Goal: Information Seeking & Learning: Learn about a topic

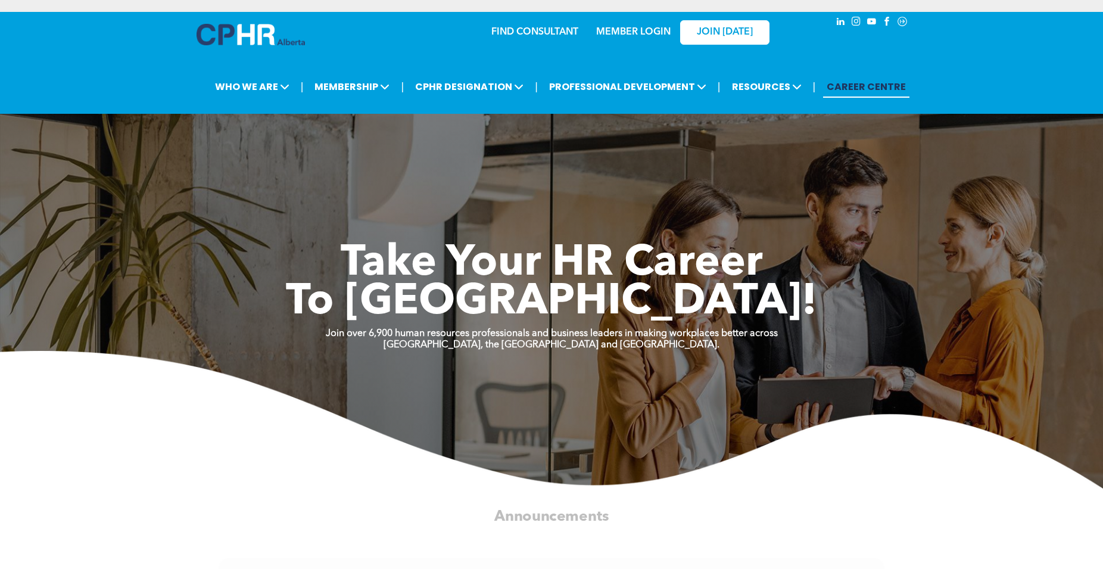
click at [617, 29] on link "MEMBER LOGIN" at bounding box center [633, 32] width 74 height 10
click at [634, 33] on link "MEMBER LOGIN" at bounding box center [633, 32] width 74 height 10
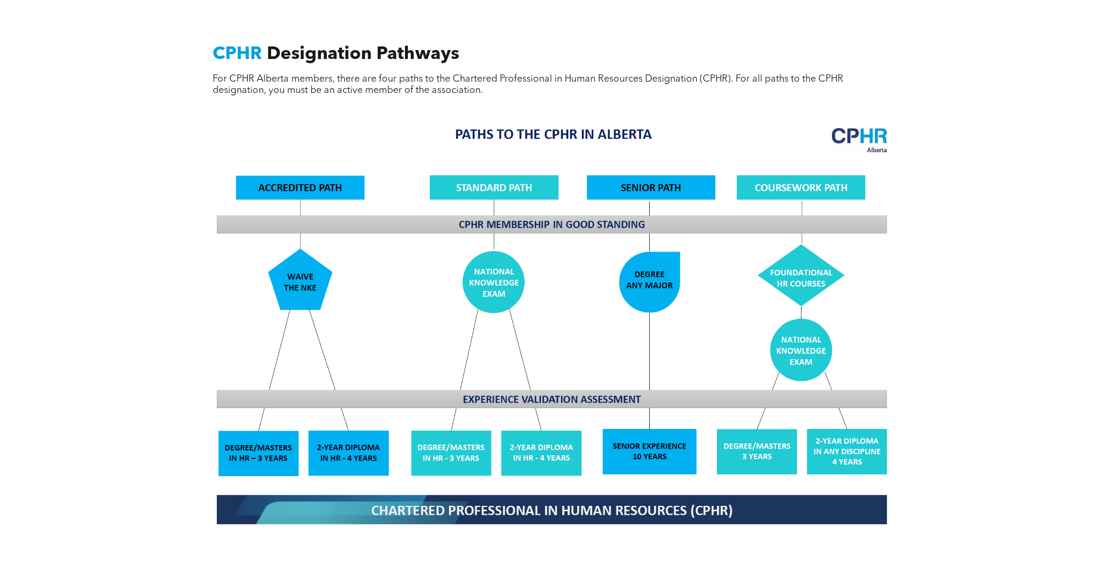
scroll to position [972, 0]
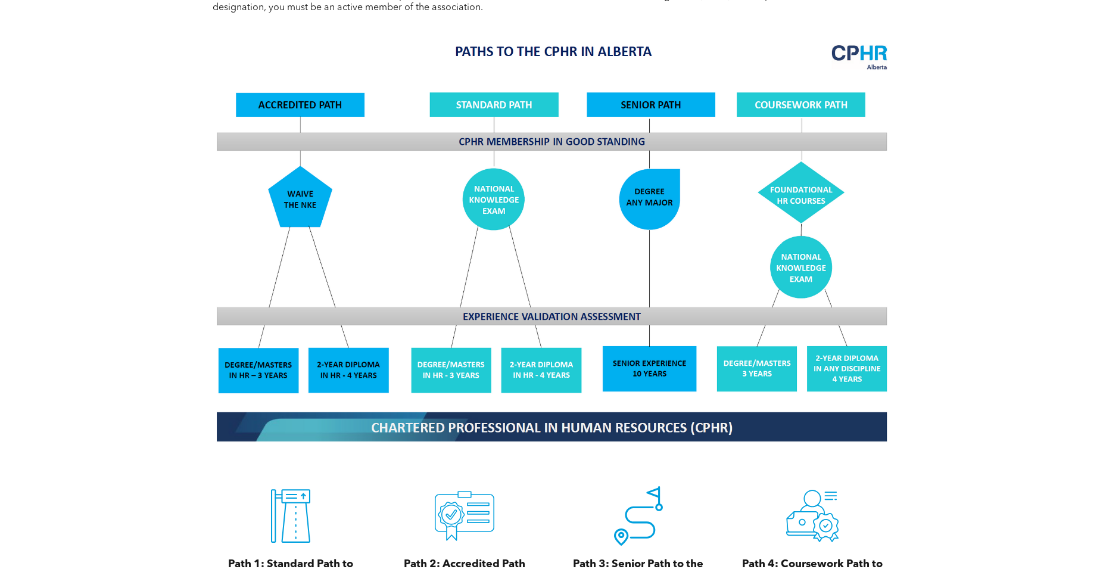
click at [557, 366] on img at bounding box center [552, 242] width 690 height 415
click at [369, 373] on img at bounding box center [552, 242] width 690 height 415
click at [292, 162] on img at bounding box center [552, 242] width 690 height 415
click at [313, 104] on img at bounding box center [552, 242] width 690 height 415
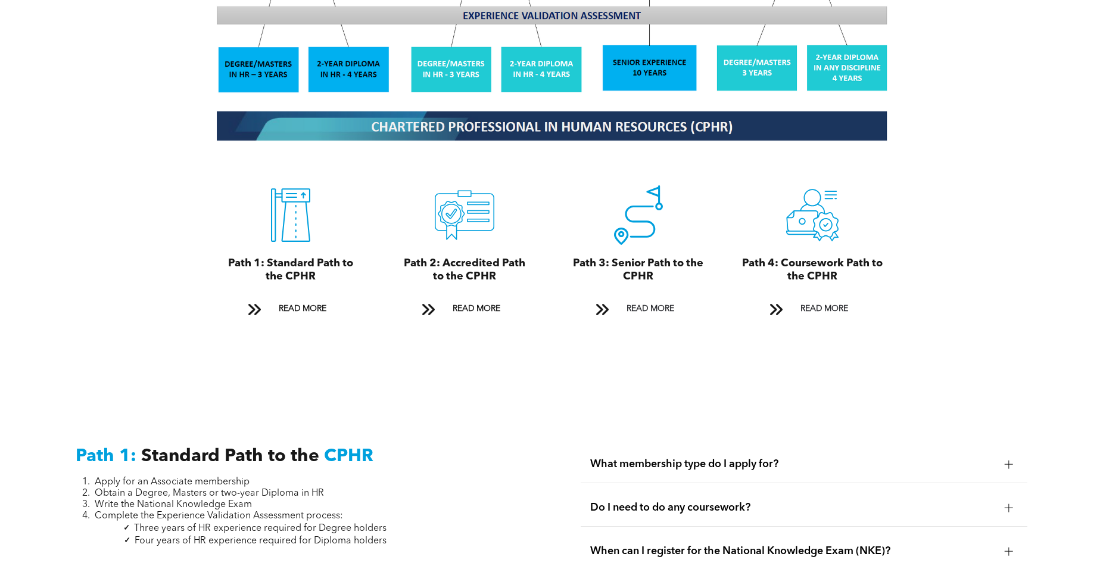
scroll to position [1276, 0]
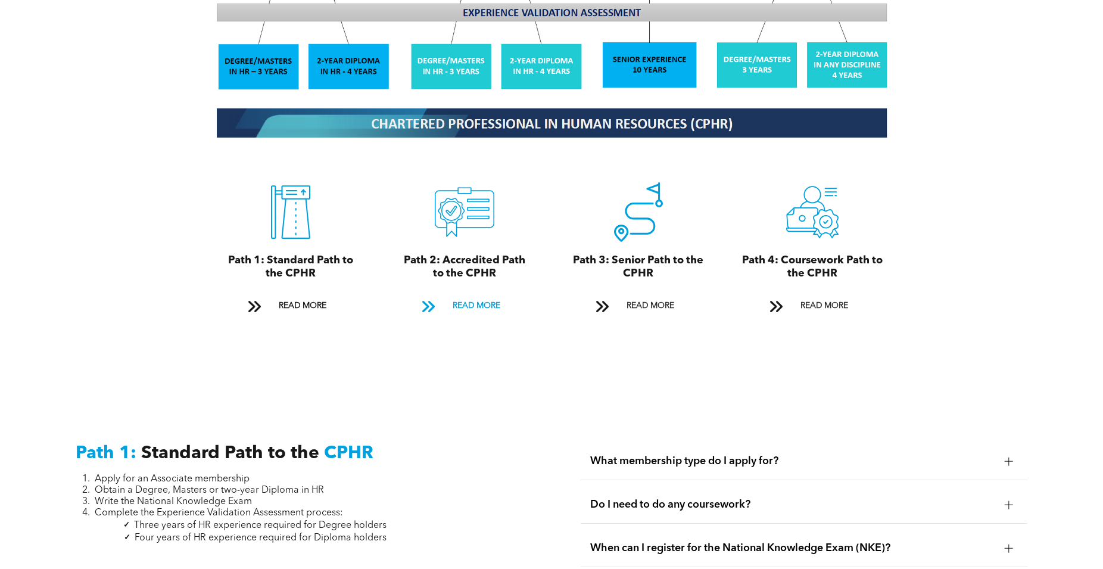
click at [493, 306] on span "READ MORE" at bounding box center [477, 306] width 56 height 22
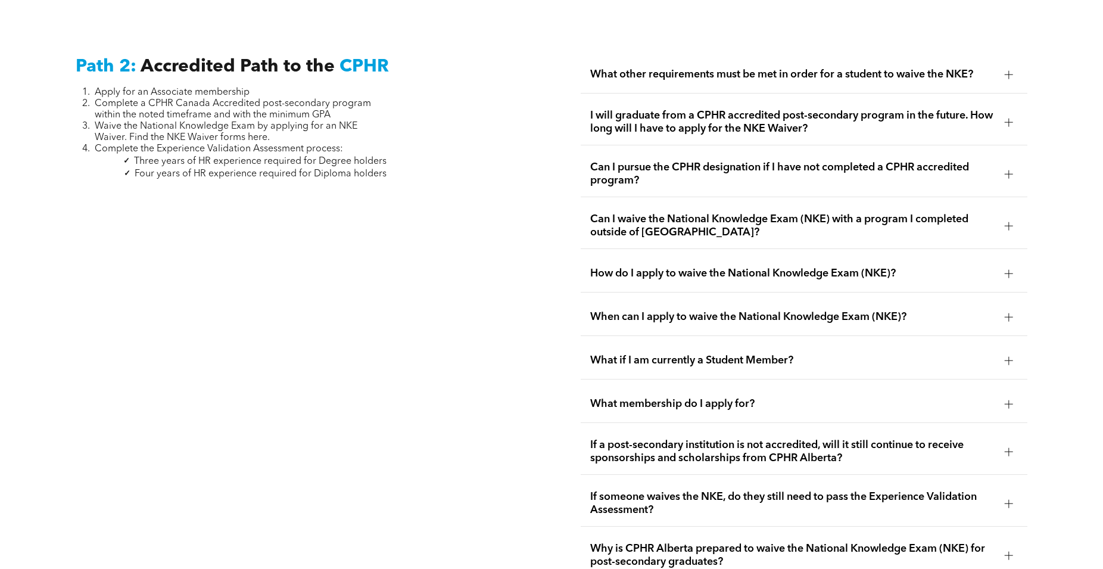
scroll to position [1952, 0]
click at [248, 140] on span "Waive the National Knowledge Exam by applying for an NKE Waiver. Find the NKE W…" at bounding box center [226, 131] width 263 height 21
click at [259, 139] on span "Waive the National Knowledge Exam by applying for an NKE Waiver. Find the NKE W…" at bounding box center [226, 131] width 263 height 21
click at [231, 139] on span "Waive the National Knowledge Exam by applying for an NKE Waiver. Find the NKE W…" at bounding box center [226, 131] width 263 height 21
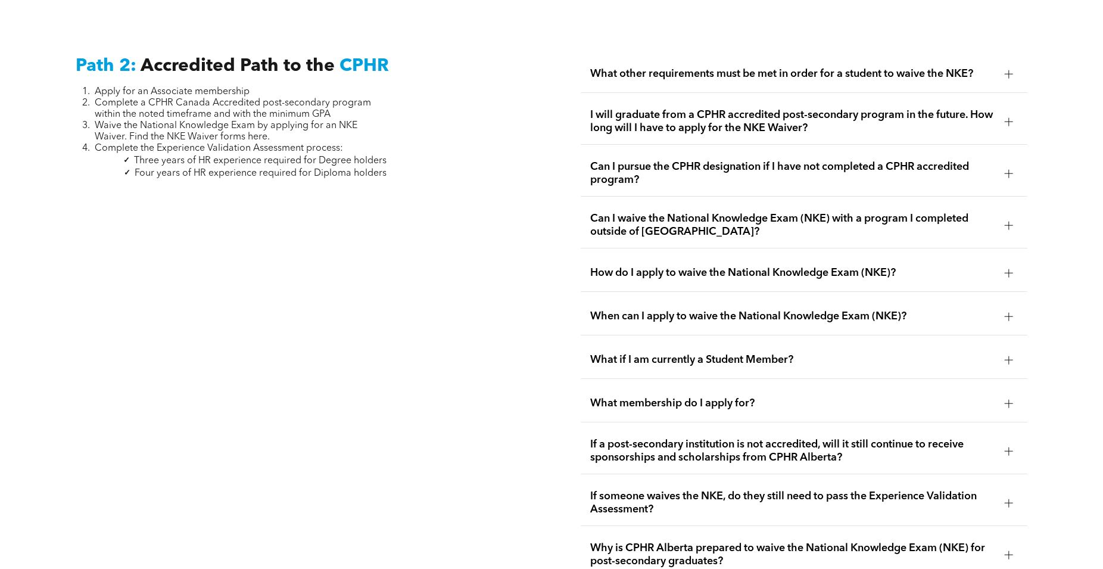
click at [292, 138] on li "Waive the National Knowledge Exam by applying for an NKE Waiver. Find the NKE W…" at bounding box center [241, 131] width 292 height 23
click at [253, 136] on span "Waive the National Knowledge Exam by applying for an NKE Waiver. Find the NKE W…" at bounding box center [226, 131] width 263 height 21
click at [189, 126] on span "Waive the National Knowledge Exam by applying for an NKE Waiver. Find the NKE W…" at bounding box center [226, 131] width 263 height 21
click at [183, 138] on span "Waive the National Knowledge Exam by applying for an NKE Waiver. Find the NKE W…" at bounding box center [226, 131] width 263 height 21
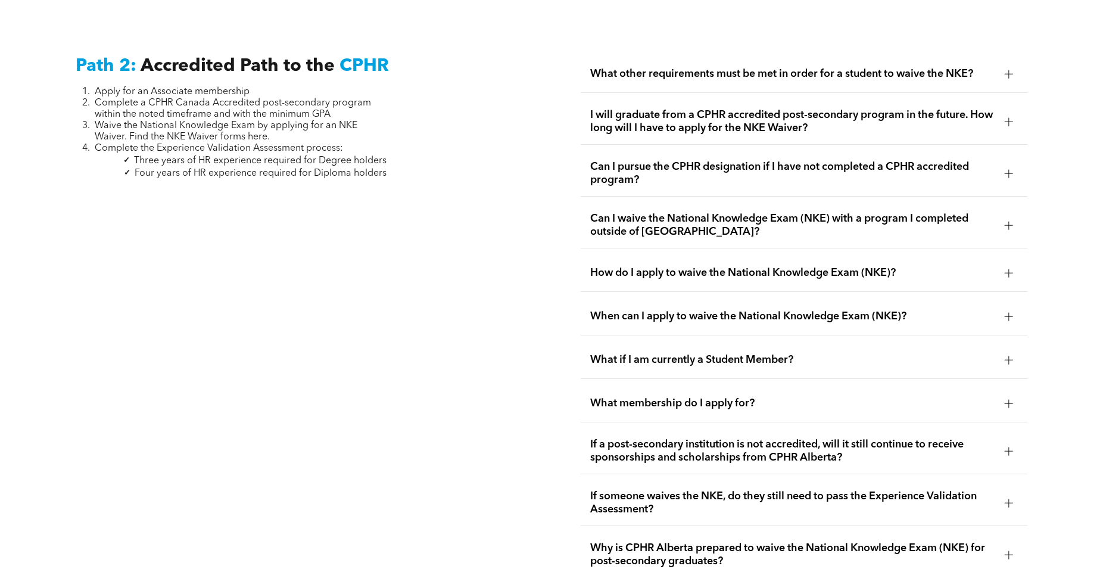
click at [133, 133] on span "Waive the National Knowledge Exam by applying for an NKE Waiver. Find the NKE W…" at bounding box center [226, 131] width 263 height 21
click at [915, 266] on span "How do I apply to waive the National Knowledge Exam (NKE)?" at bounding box center [792, 272] width 405 height 13
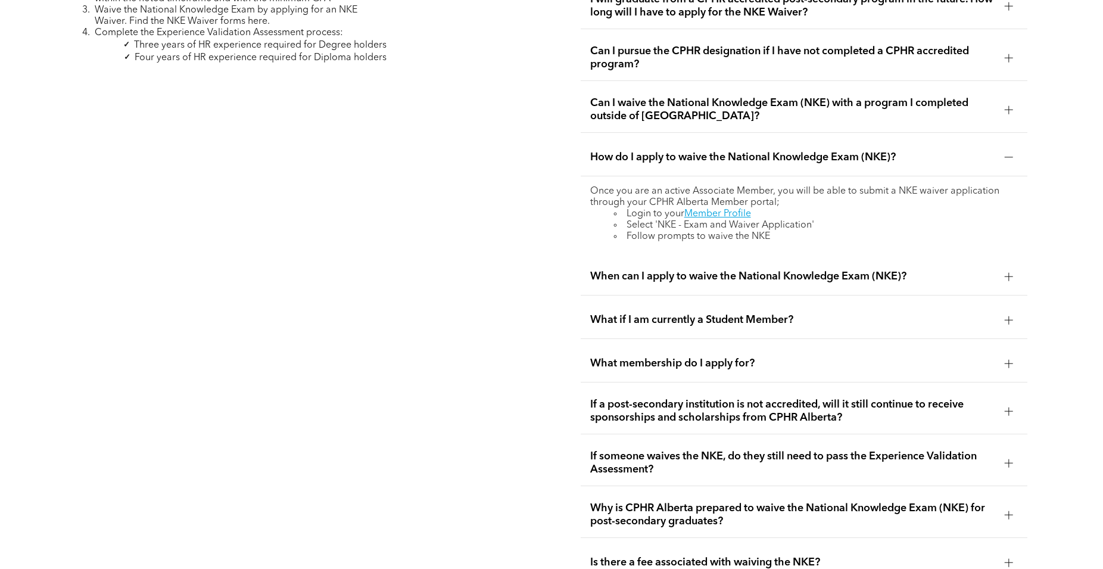
scroll to position [2073, 0]
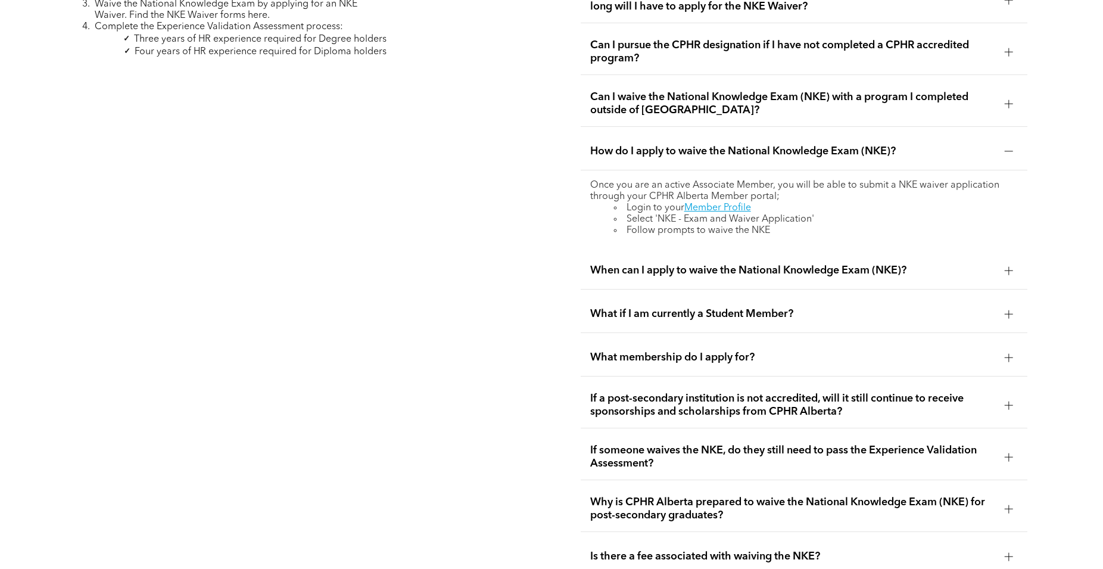
click at [752, 272] on span "When can I apply to waive the National Knowledge Exam (NKE)?" at bounding box center [792, 270] width 405 height 13
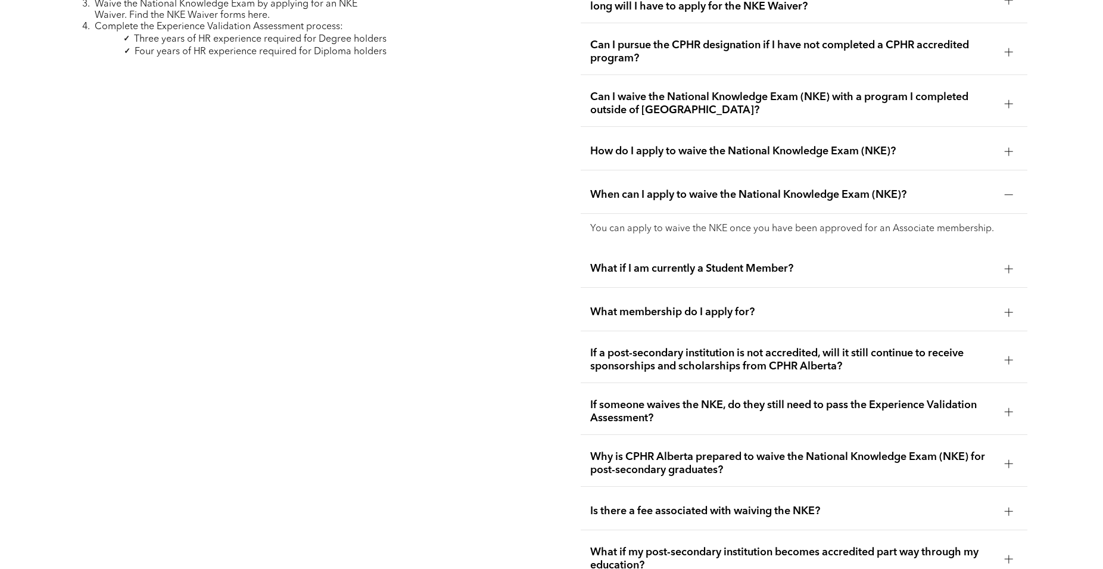
click at [665, 270] on div "What if I am currently a Student Member?" at bounding box center [804, 269] width 447 height 38
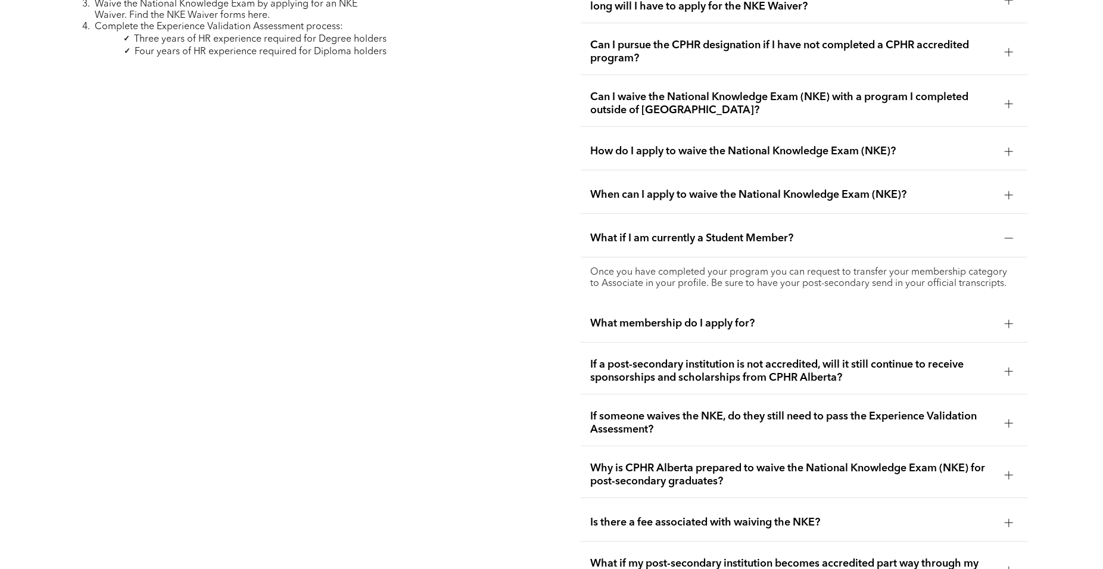
click at [724, 191] on span "When can I apply to waive the National Knowledge Exam (NKE)?" at bounding box center [792, 194] width 405 height 13
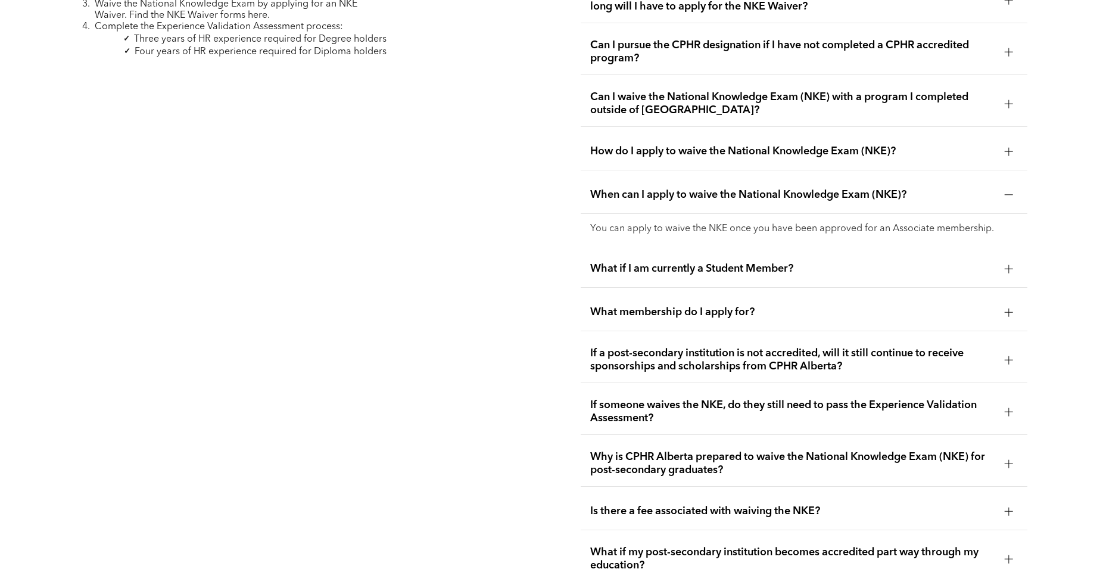
click at [764, 110] on span "Can I waive the National Knowledge Exam (NKE) with a program I completed outsid…" at bounding box center [792, 104] width 405 height 26
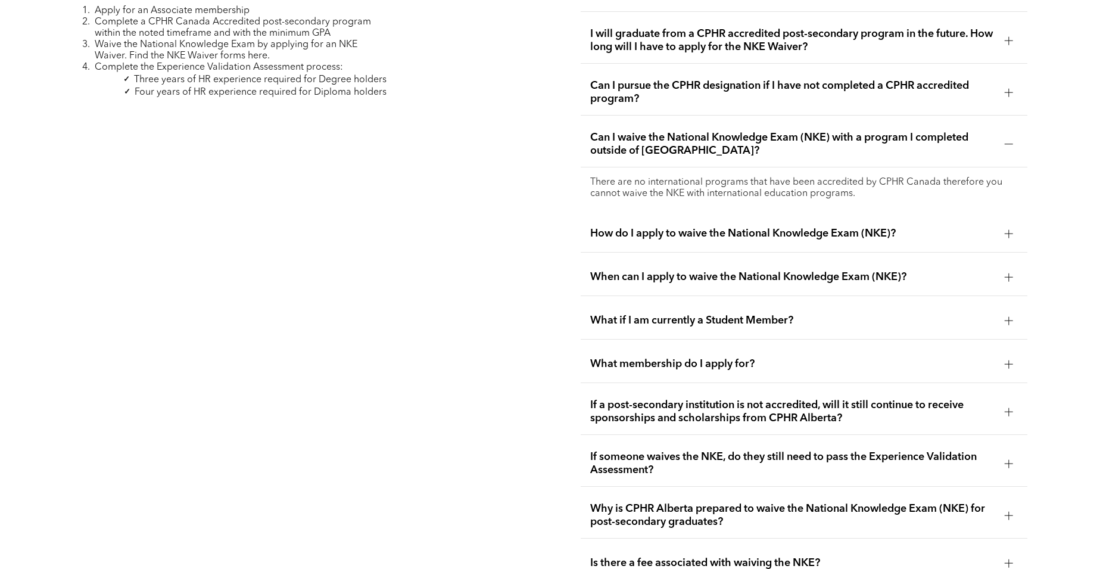
scroll to position [2013, 0]
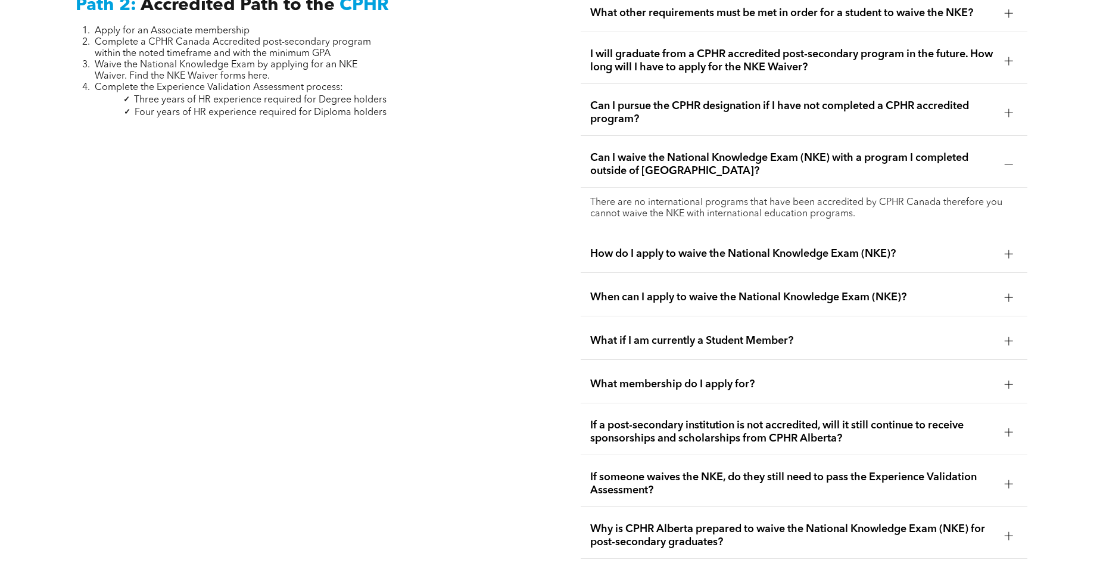
click at [848, 65] on span "I will graduate from a CPHR accredited post-secondary program in the future. Ho…" at bounding box center [792, 61] width 405 height 26
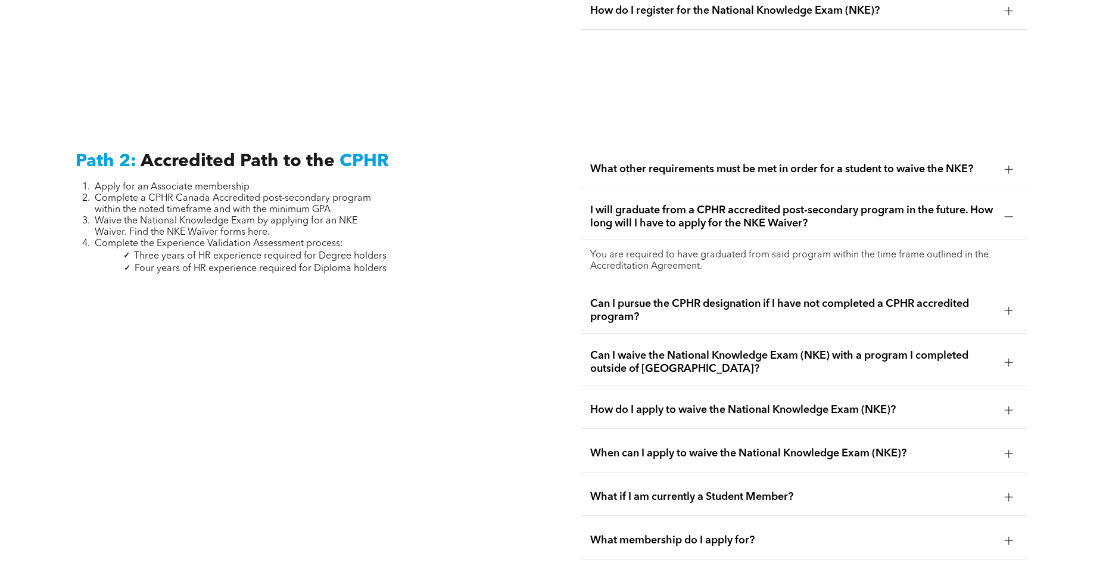
scroll to position [1830, 0]
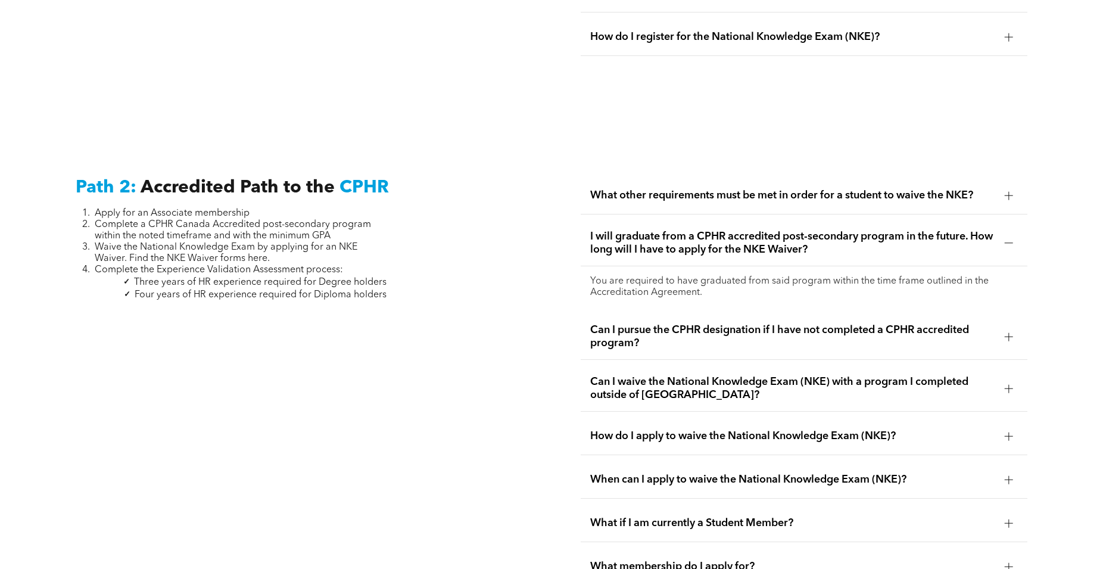
click at [824, 198] on span "What other requirements must be met in order for a student to waive the NKE?" at bounding box center [792, 195] width 405 height 13
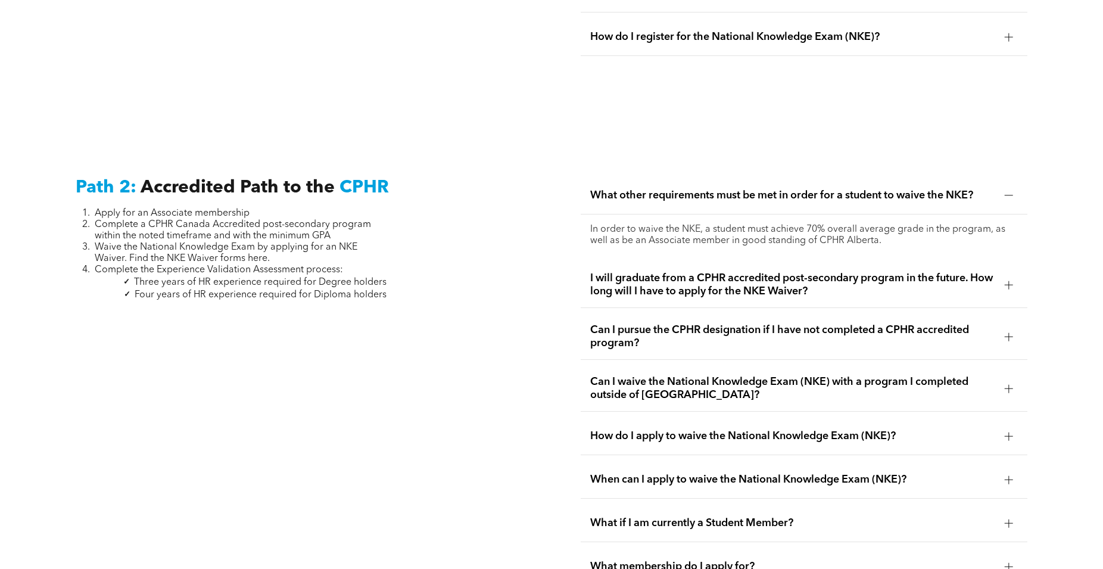
click at [905, 288] on span "I will graduate from a CPHR accredited post-secondary program in the future. Ho…" at bounding box center [792, 285] width 405 height 26
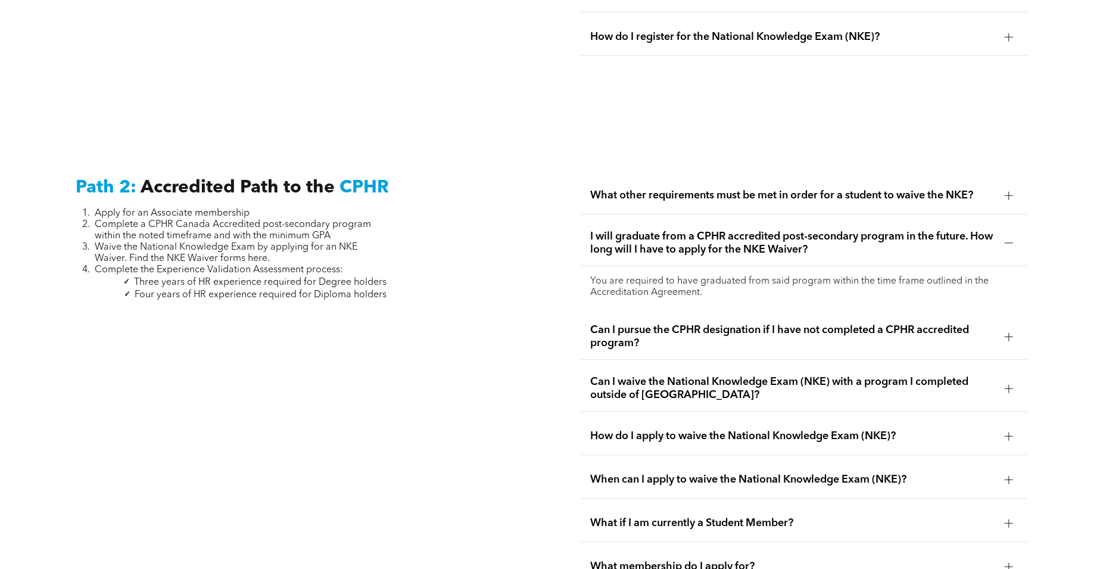
click at [763, 334] on span "Can I pursue the CPHR designation if I have not completed a CPHR accredited pro…" at bounding box center [792, 336] width 405 height 26
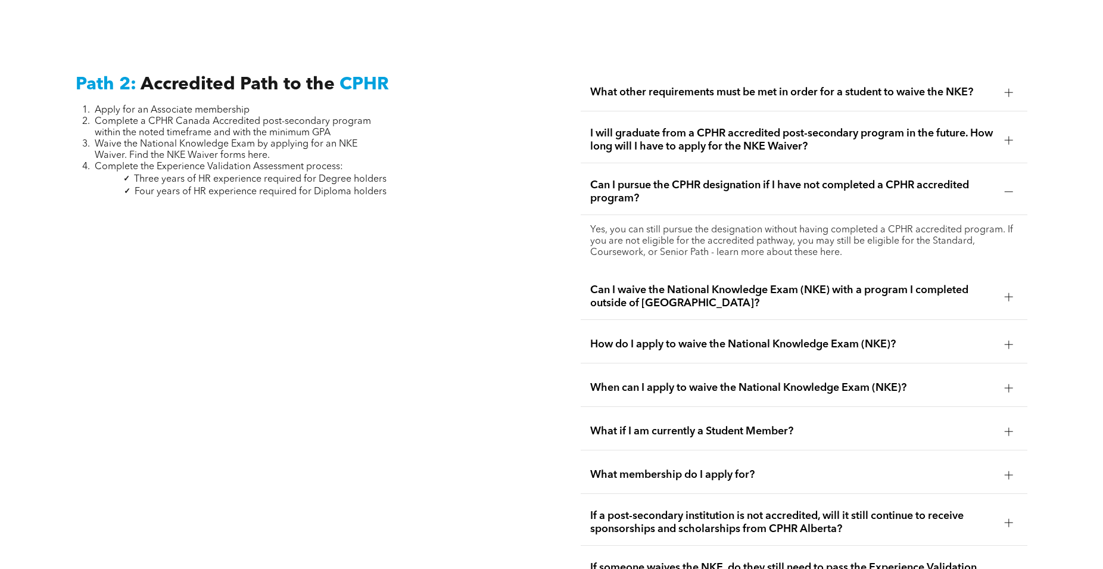
scroll to position [1952, 0]
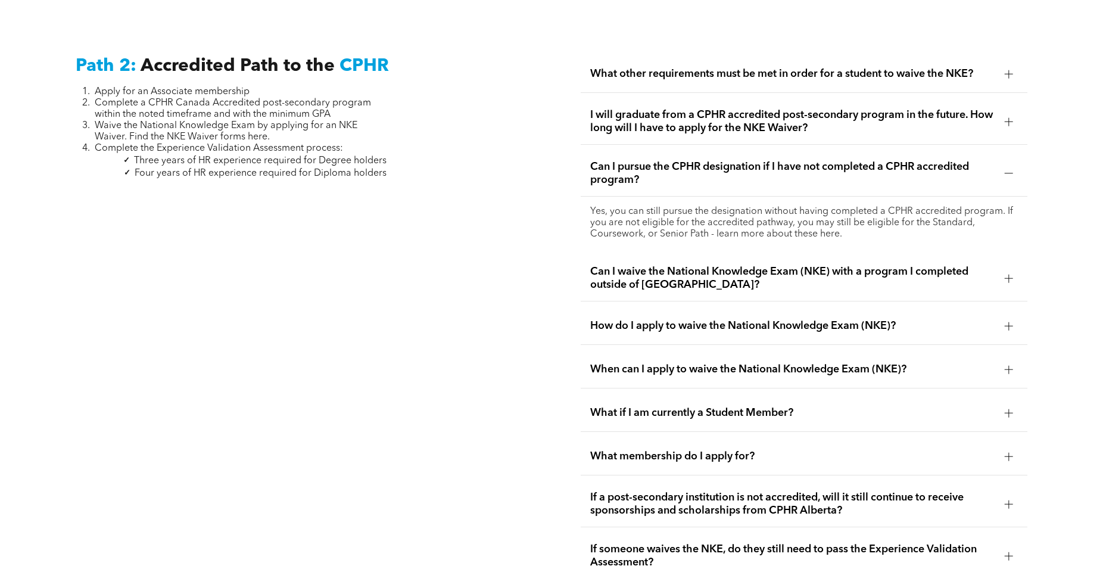
click at [758, 287] on span "Can I waive the National Knowledge Exam (NKE) with a program I completed outsid…" at bounding box center [792, 278] width 405 height 26
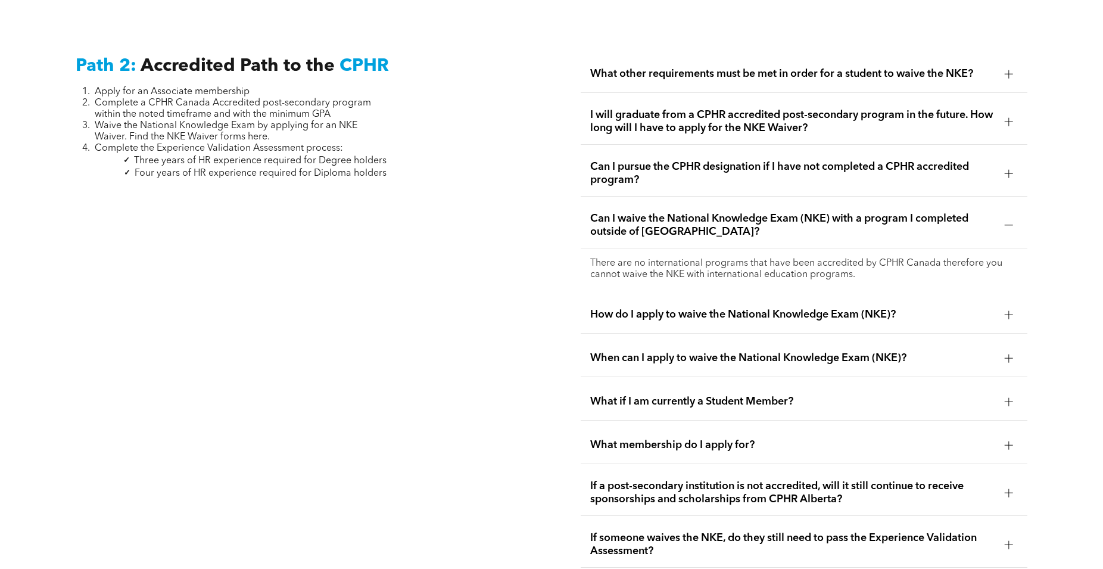
click at [697, 312] on span "How do I apply to waive the National Knowledge Exam (NKE)?" at bounding box center [792, 314] width 405 height 13
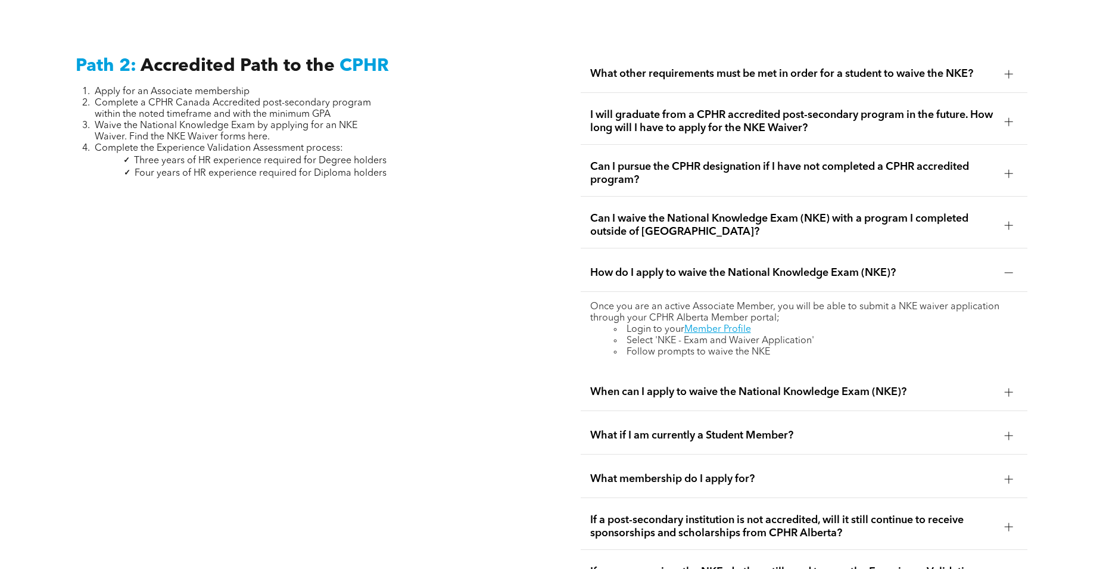
scroll to position [2195, 0]
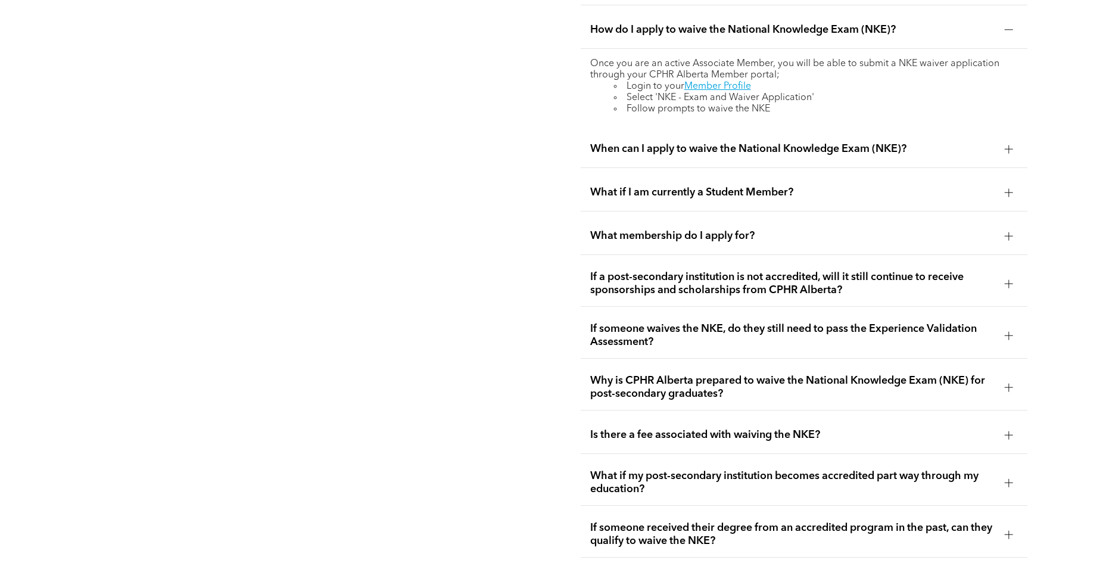
click at [822, 198] on div "What if I am currently a Student Member?" at bounding box center [804, 193] width 447 height 38
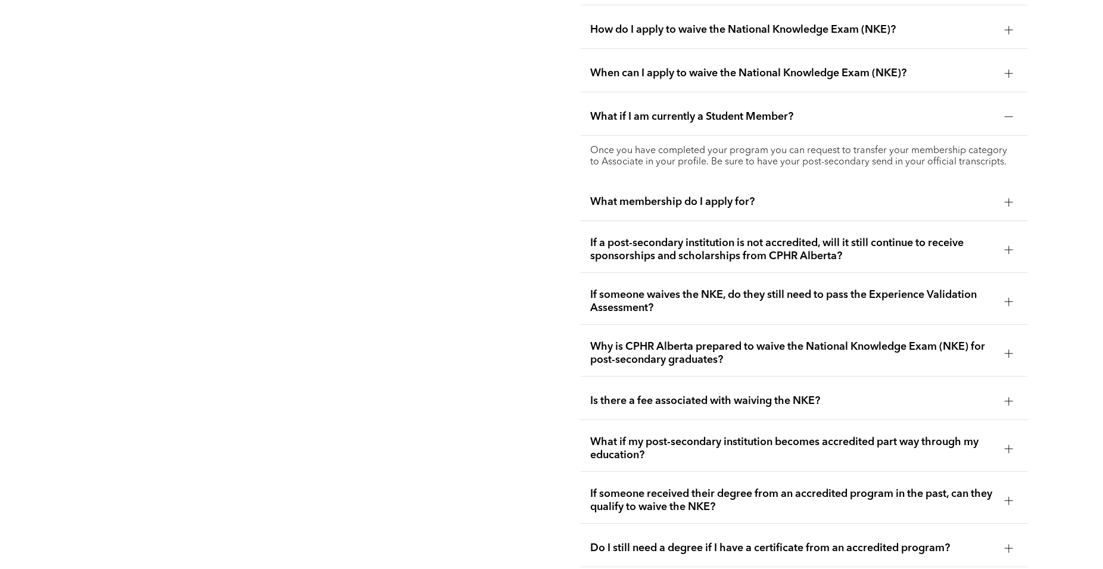
click at [713, 195] on span "What membership do I apply for?" at bounding box center [792, 201] width 405 height 13
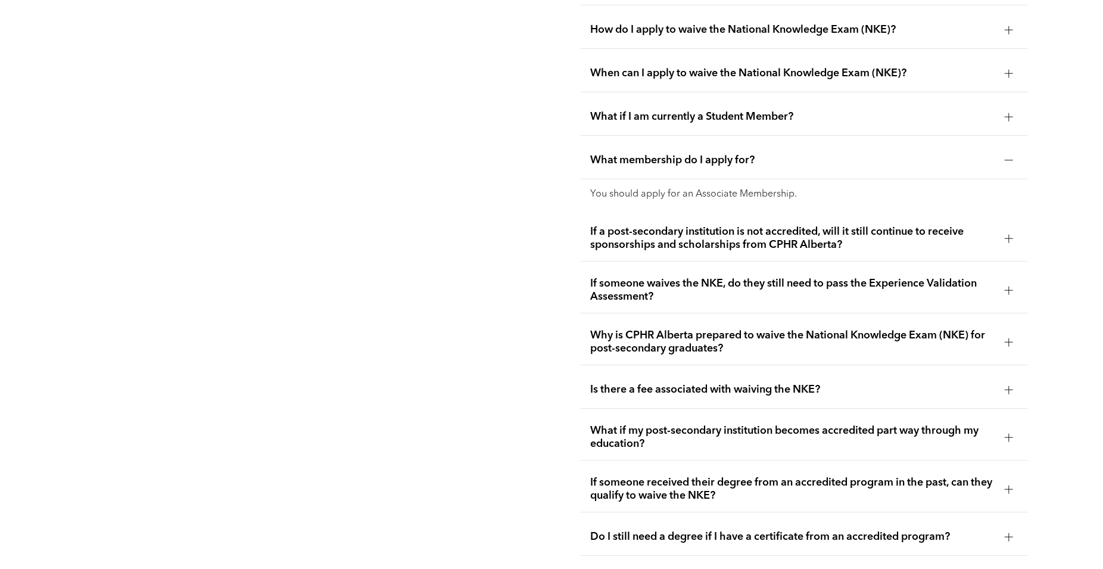
click at [689, 242] on span "If a post-secondary institution is not accredited, will it still continue to re…" at bounding box center [792, 238] width 405 height 26
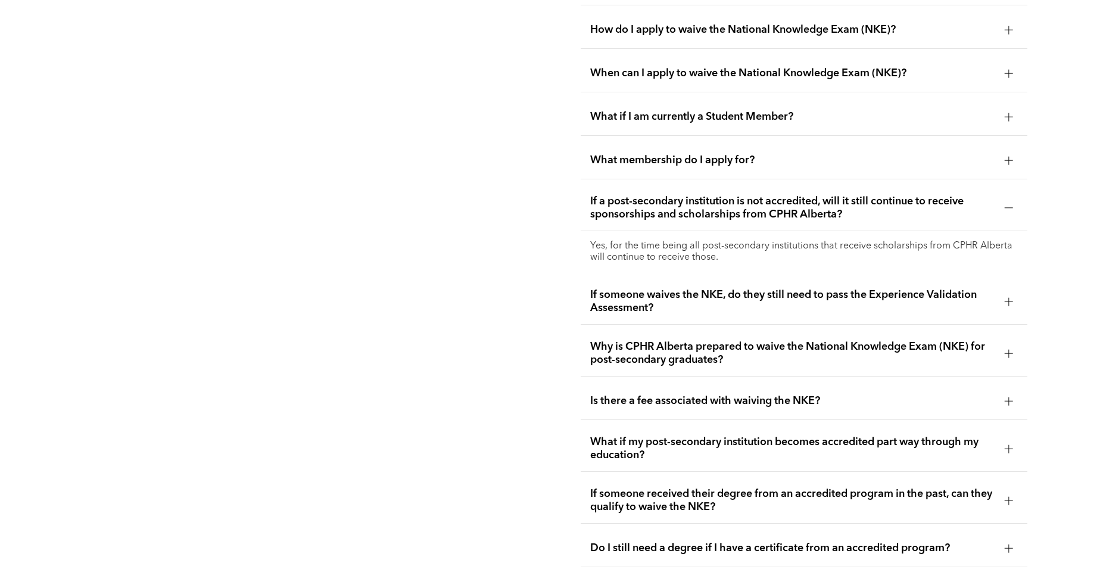
click at [661, 294] on span "If someone waives the NKE, do they still need to pass the Experience Validation…" at bounding box center [792, 301] width 405 height 26
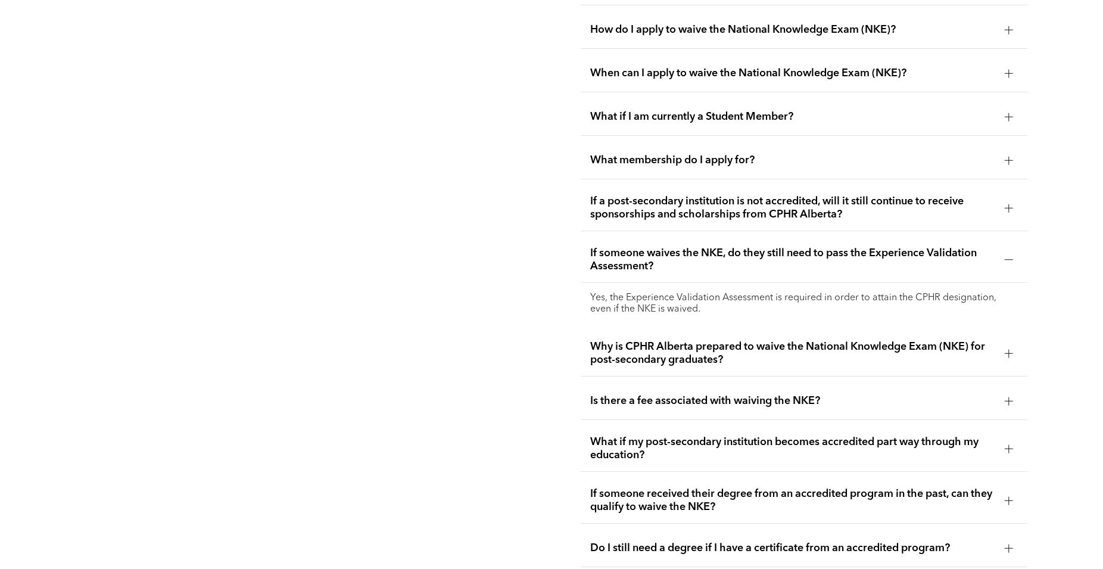
click at [641, 342] on span "Why is CPHR Alberta prepared to waive the National Knowledge Exam (NKE) for pos…" at bounding box center [792, 353] width 405 height 26
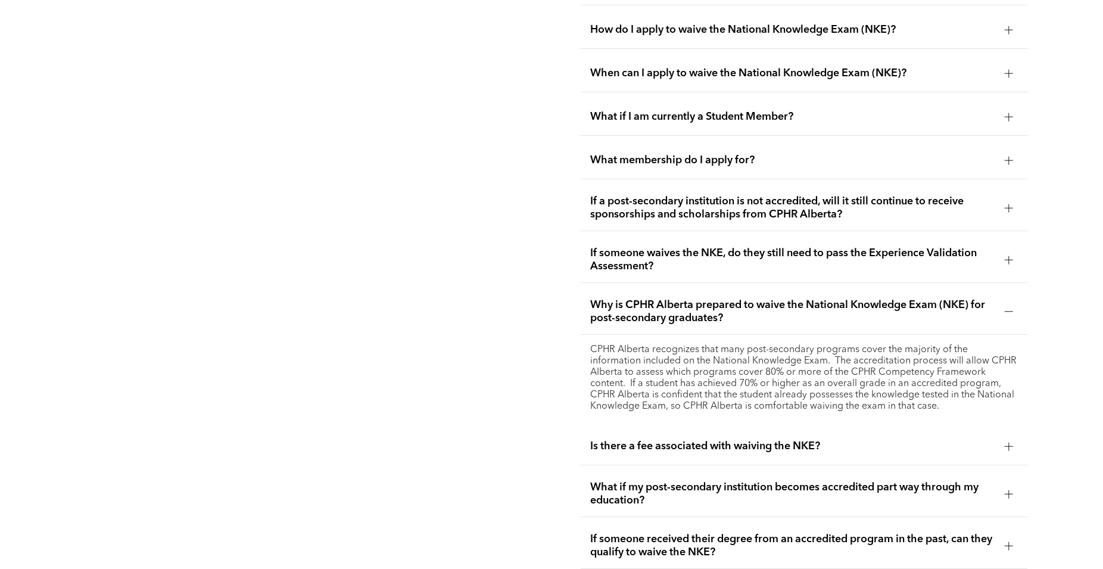
scroll to position [2438, 0]
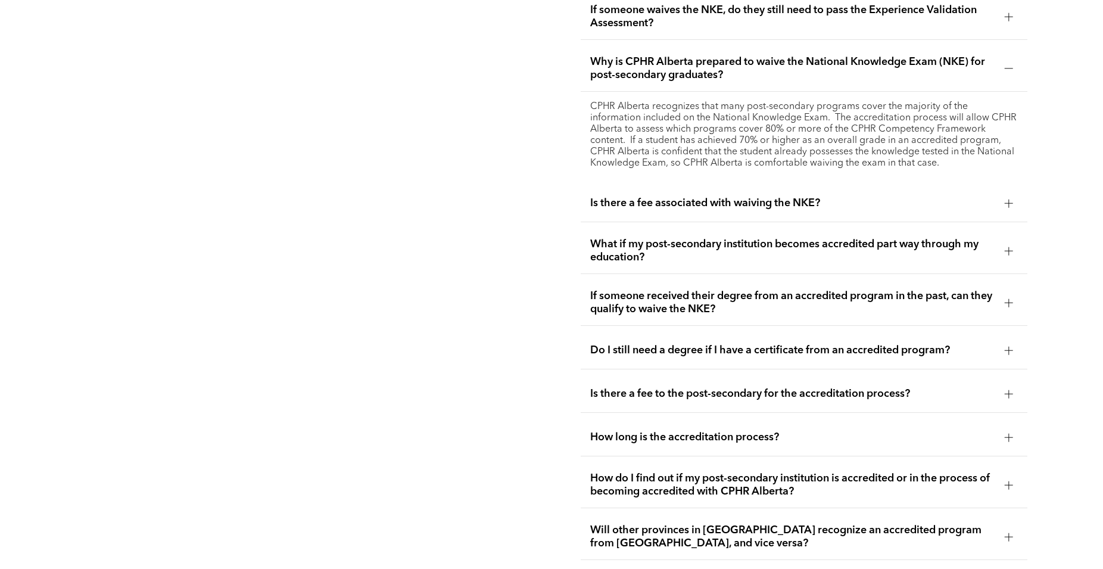
click at [717, 256] on span "What if my post-secondary institution becomes accredited part way through my ed…" at bounding box center [792, 251] width 405 height 26
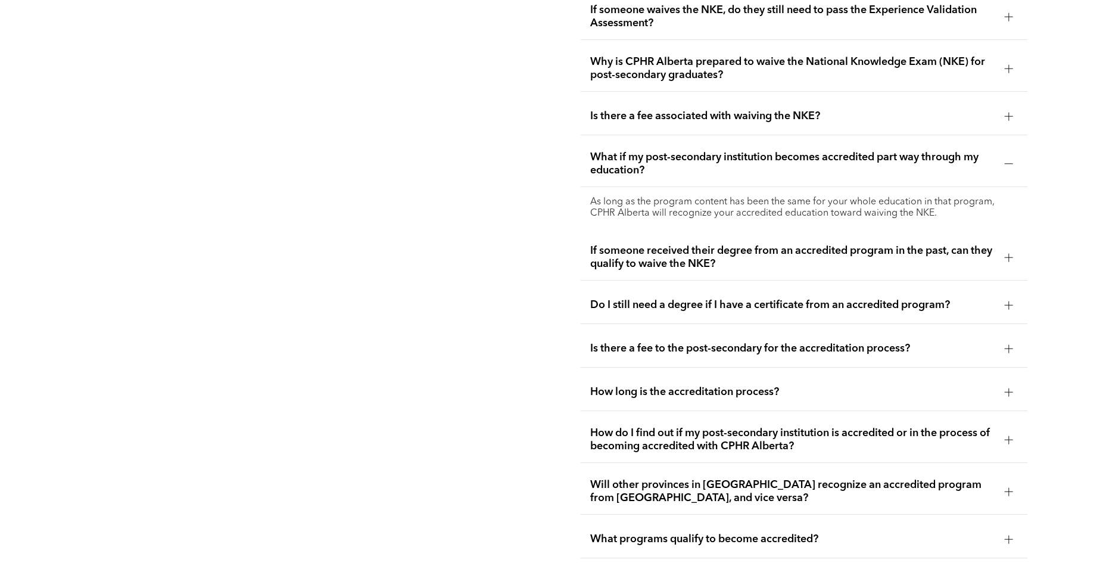
click at [721, 303] on div "Do I still need a degree if I have a certificate from an accredited program?" at bounding box center [804, 306] width 447 height 38
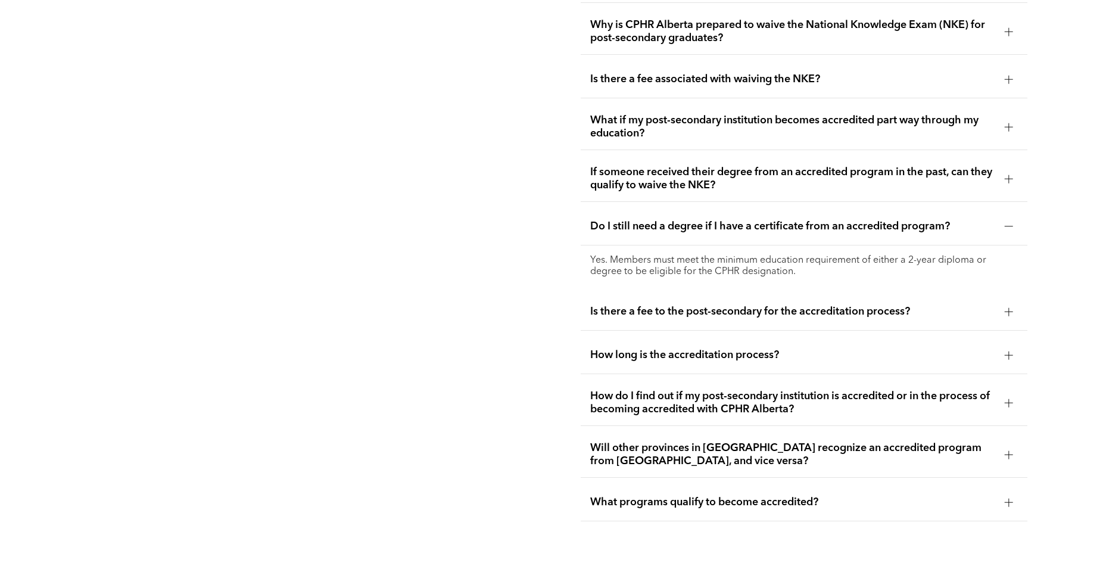
scroll to position [2560, 0]
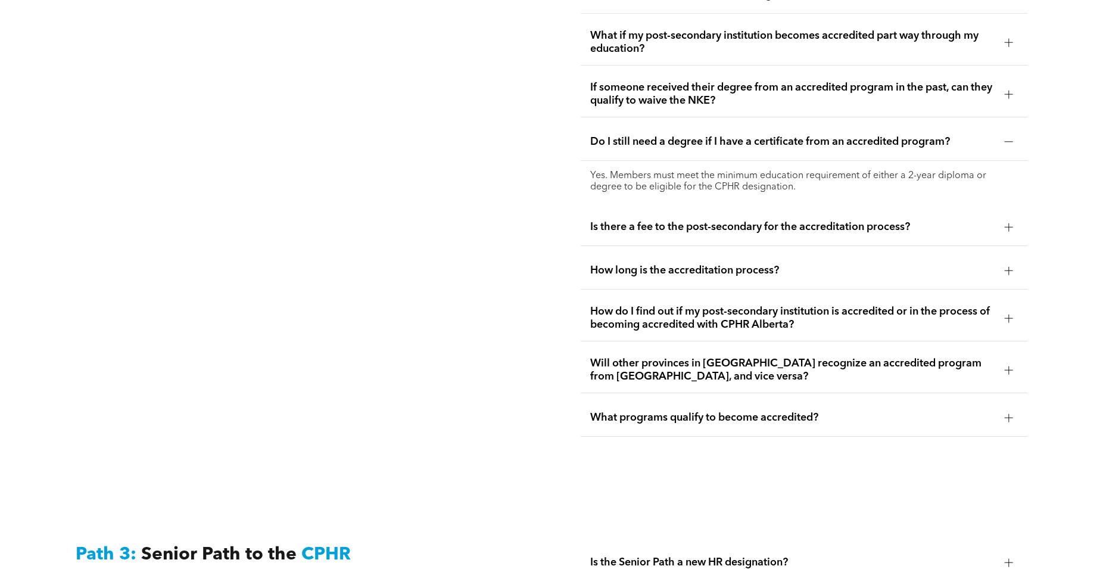
click at [699, 229] on div "Is there a fee to the post-secondary for the accreditation process?" at bounding box center [804, 227] width 447 height 38
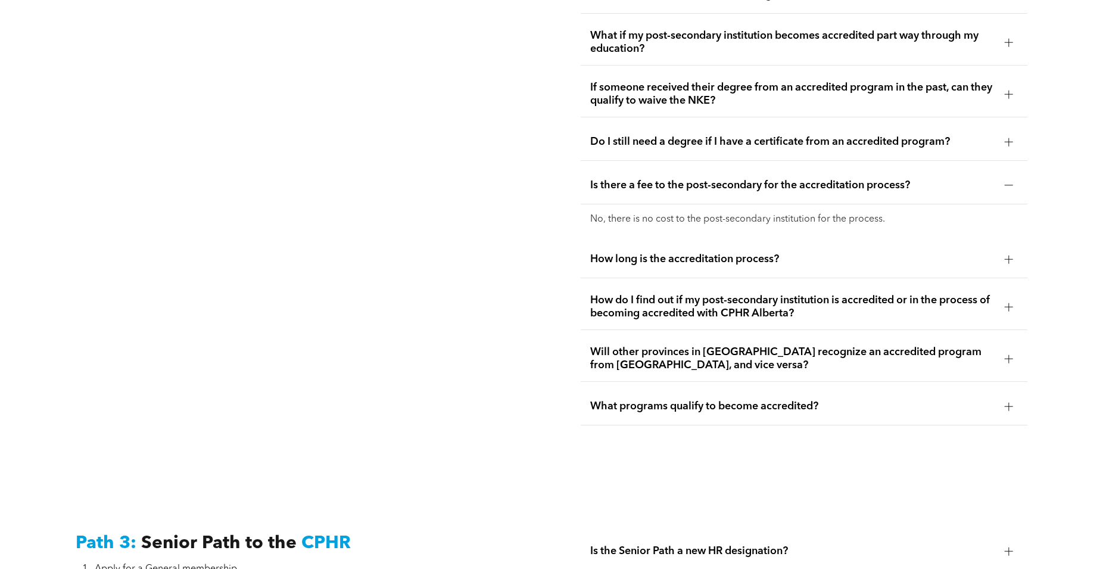
click at [688, 253] on span "How long is the accreditation process?" at bounding box center [792, 259] width 405 height 13
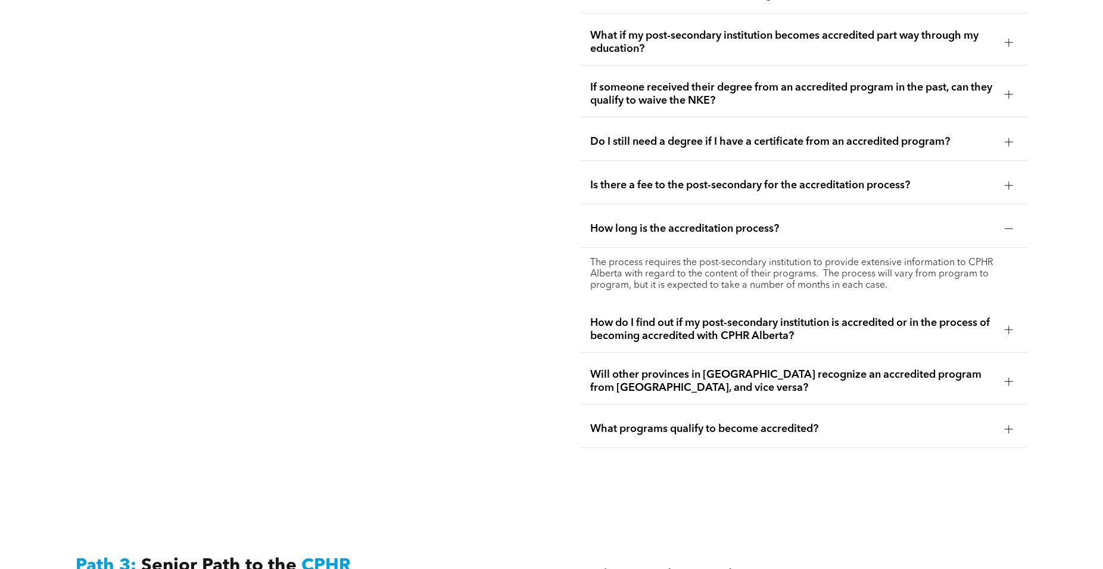
click at [725, 327] on span "How do I find out if my post-secondary institution is accredited or in the proc…" at bounding box center [792, 329] width 405 height 26
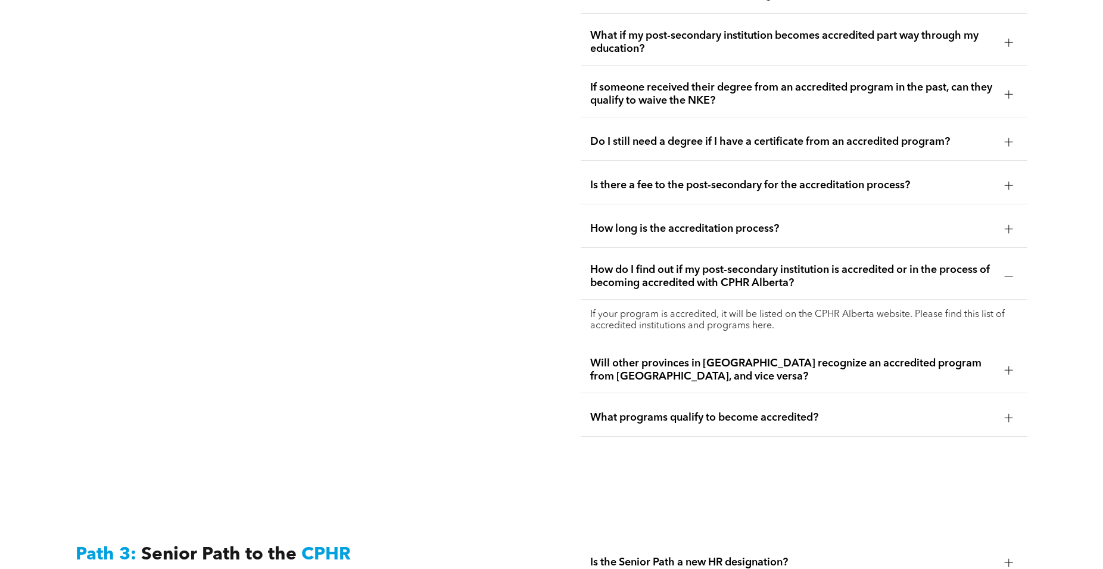
click at [647, 357] on span "Will other provinces in [GEOGRAPHIC_DATA] recognize an accredited program from …" at bounding box center [792, 370] width 405 height 26
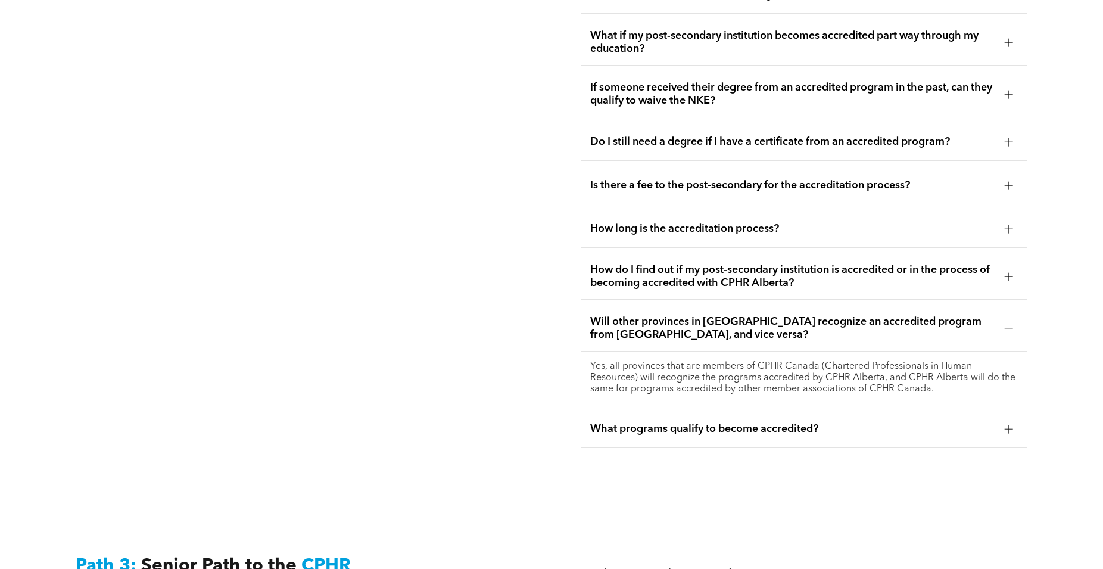
click at [661, 422] on span "What programs qualify to become accredited?" at bounding box center [792, 428] width 405 height 13
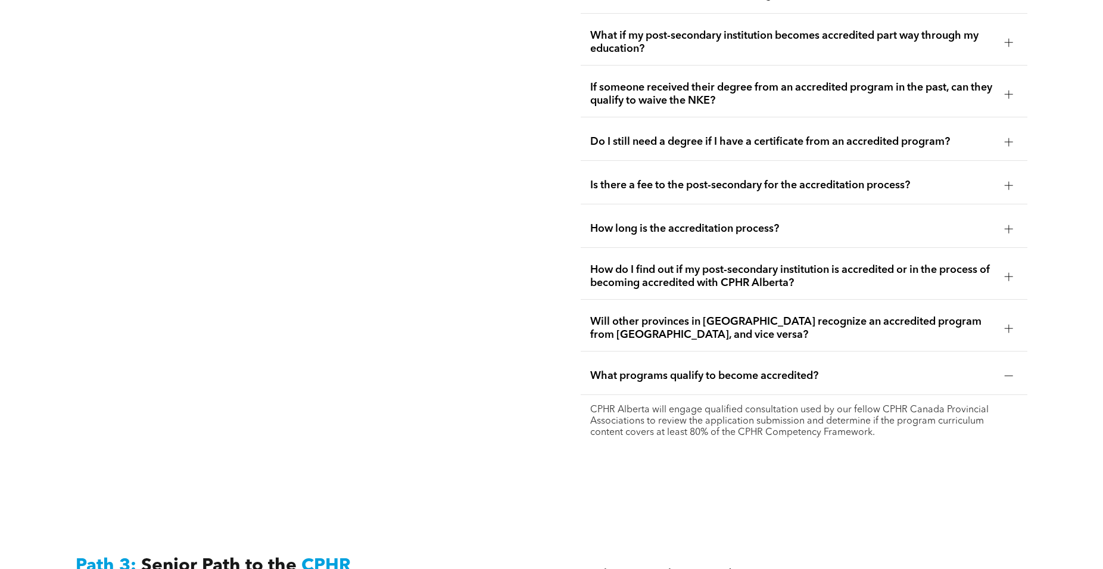
click at [661, 369] on span "What programs qualify to become accredited?" at bounding box center [792, 375] width 405 height 13
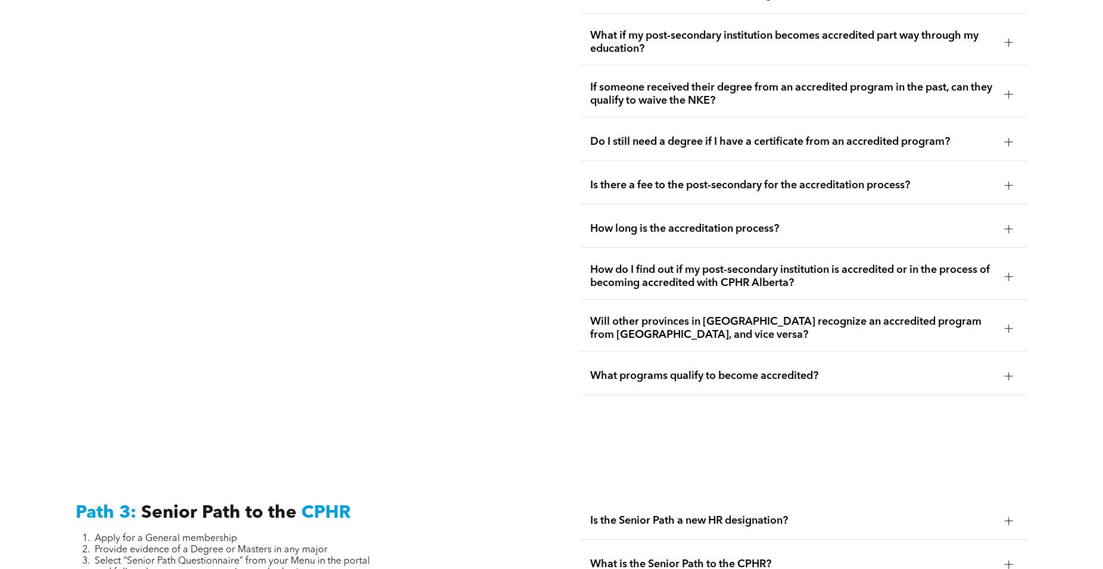
click at [668, 334] on div "Will other provinces in [GEOGRAPHIC_DATA] recognize an accredited program from …" at bounding box center [804, 329] width 447 height 46
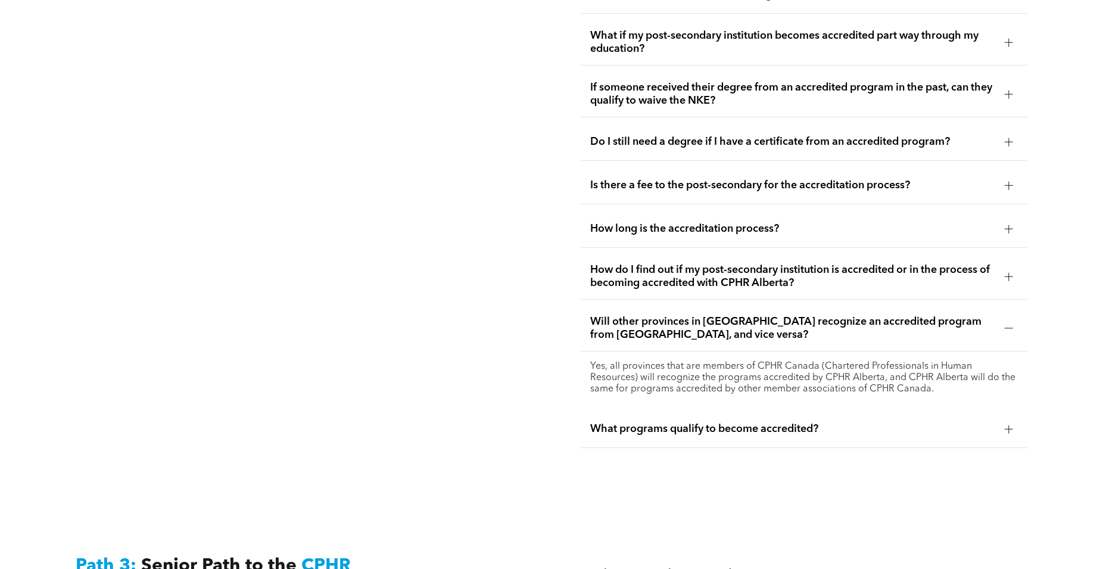
click at [671, 306] on div "Will other provinces in [GEOGRAPHIC_DATA] recognize an accredited program from …" at bounding box center [804, 329] width 447 height 46
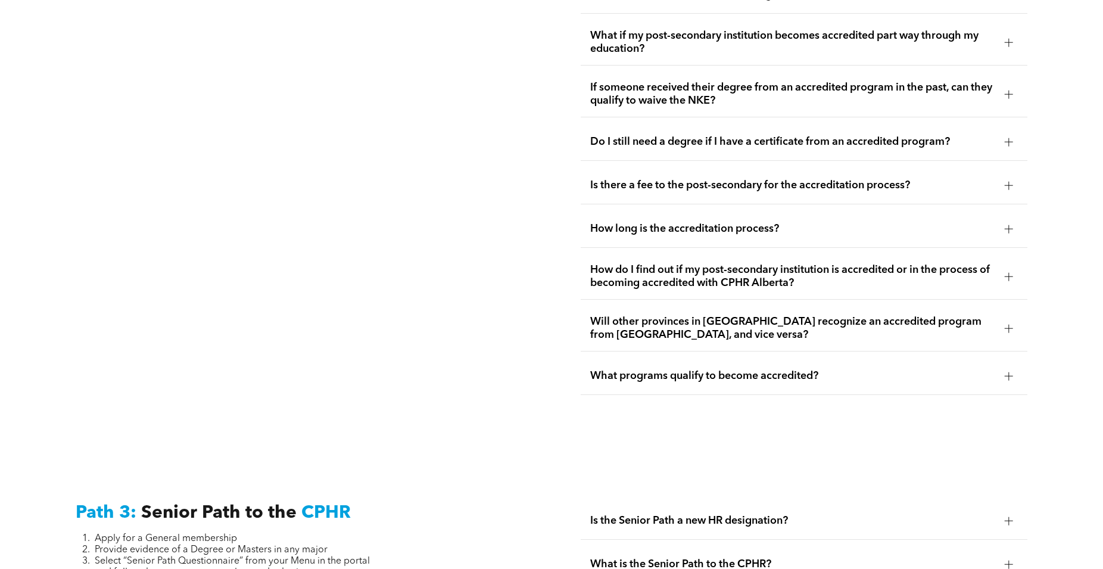
click at [680, 268] on span "How do I find out if my post-secondary institution is accredited or in the proc…" at bounding box center [792, 276] width 405 height 26
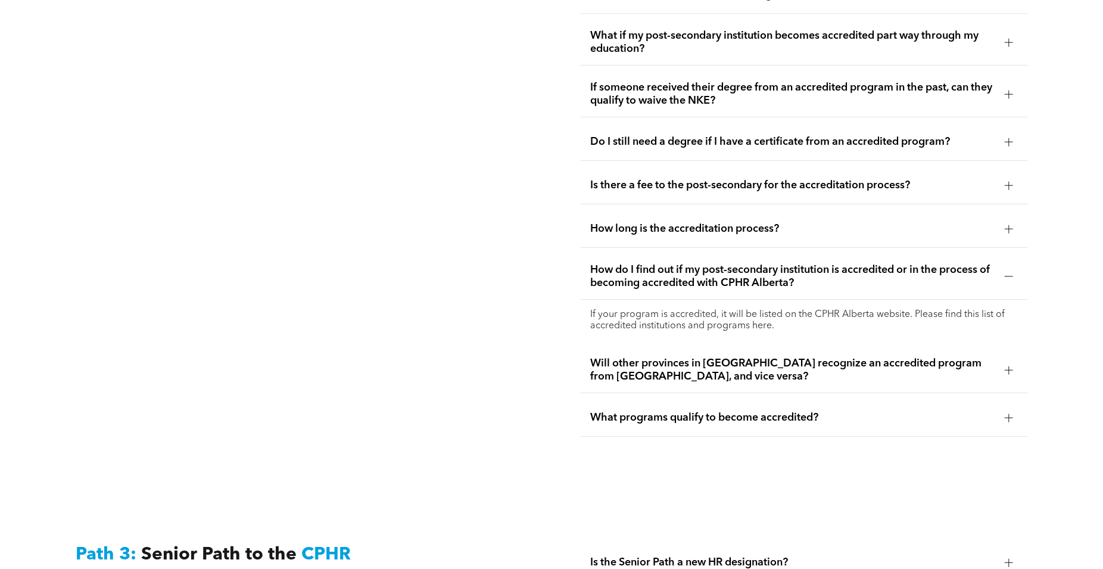
click at [702, 357] on span "Will other provinces in [GEOGRAPHIC_DATA] recognize an accredited program from …" at bounding box center [792, 370] width 405 height 26
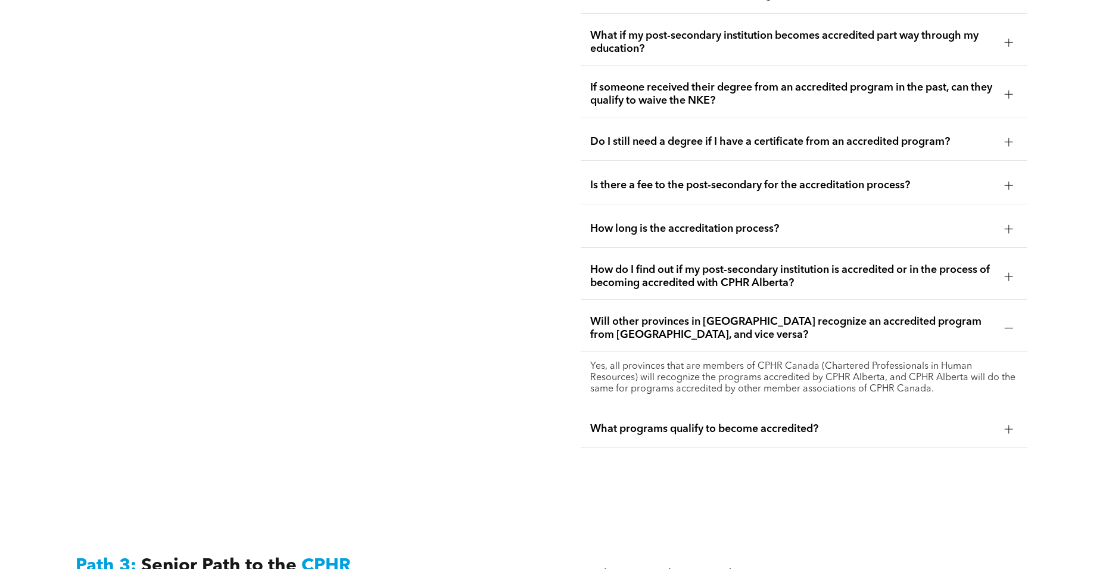
click at [717, 424] on div "What programs qualify to become accredited?" at bounding box center [804, 429] width 447 height 38
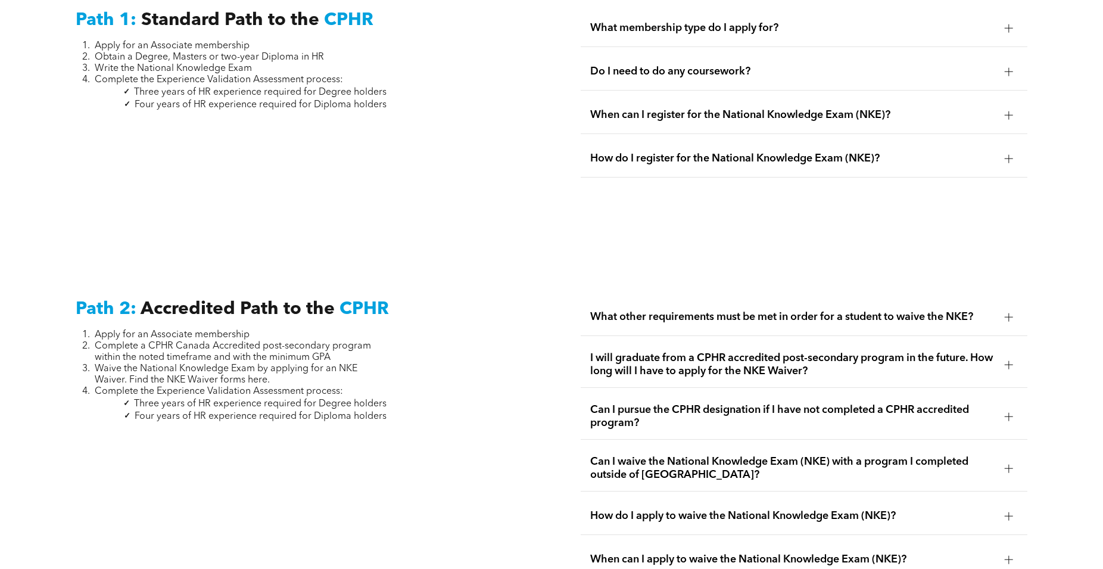
scroll to position [1405, 0]
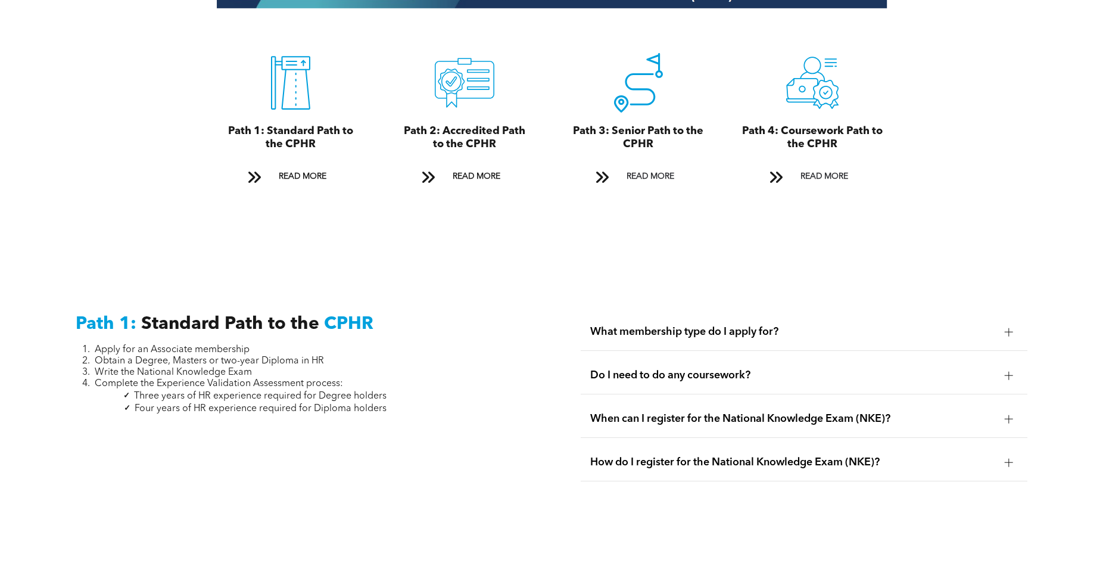
click at [731, 340] on div "What membership type do I apply for?" at bounding box center [804, 332] width 447 height 38
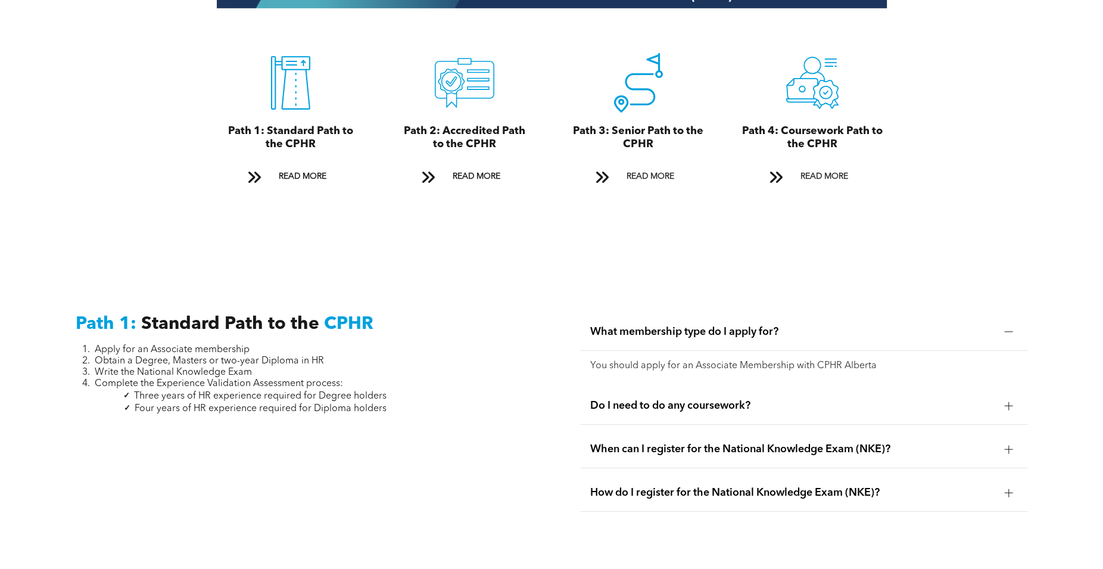
click at [751, 491] on span "How do I register for the National Knowledge Exam (NKE)?" at bounding box center [792, 492] width 405 height 13
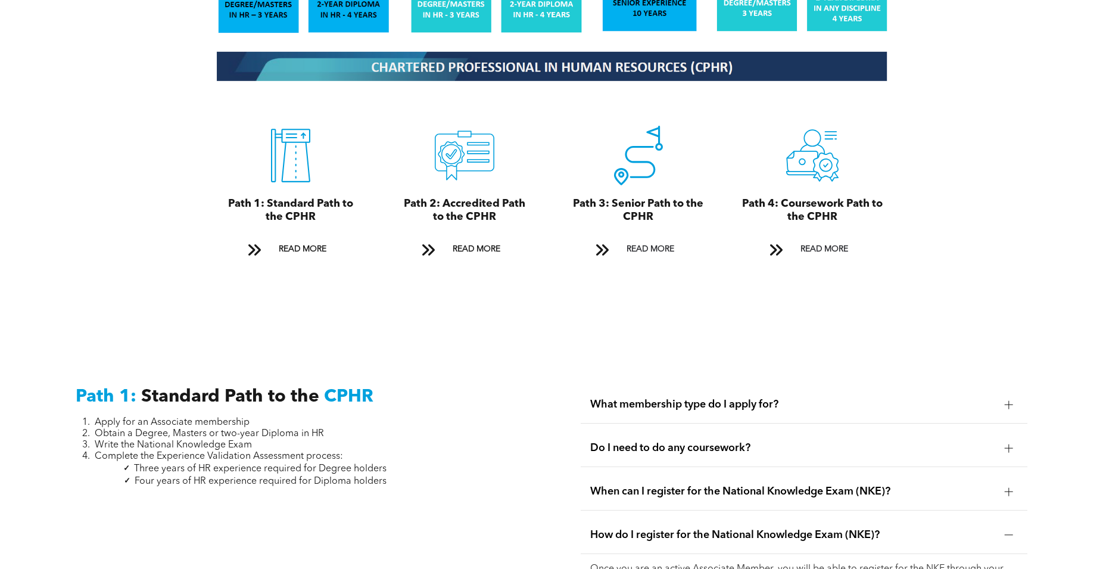
scroll to position [1344, 0]
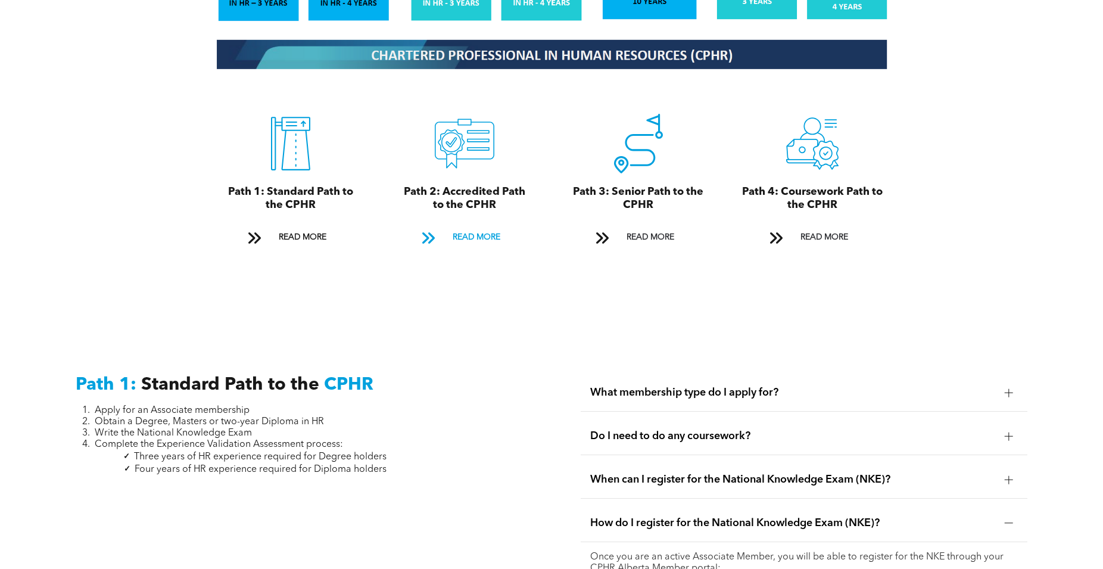
click at [497, 229] on span "READ MORE" at bounding box center [477, 237] width 56 height 22
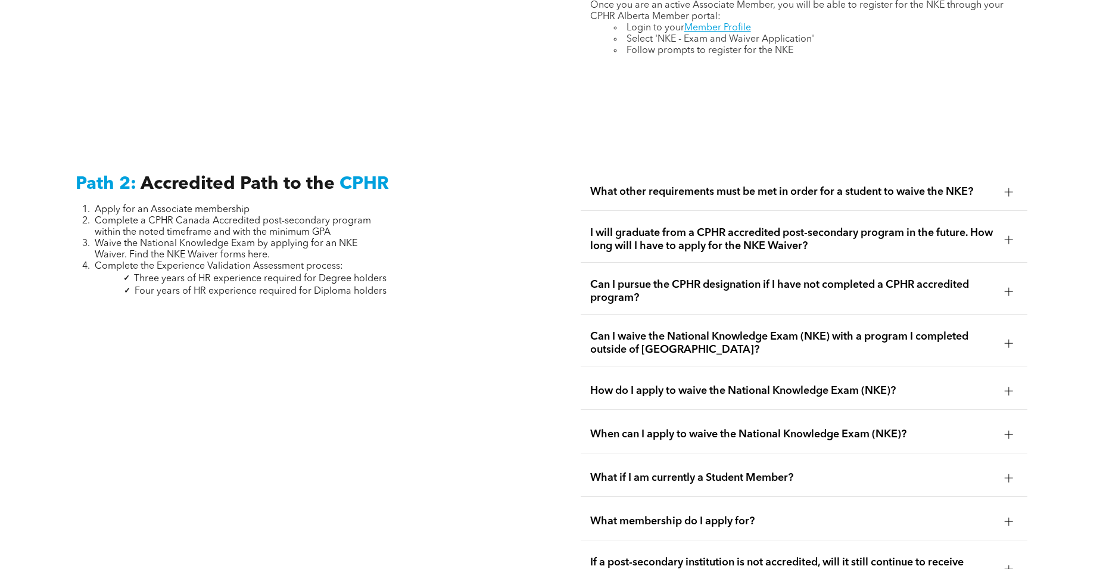
scroll to position [1957, 0]
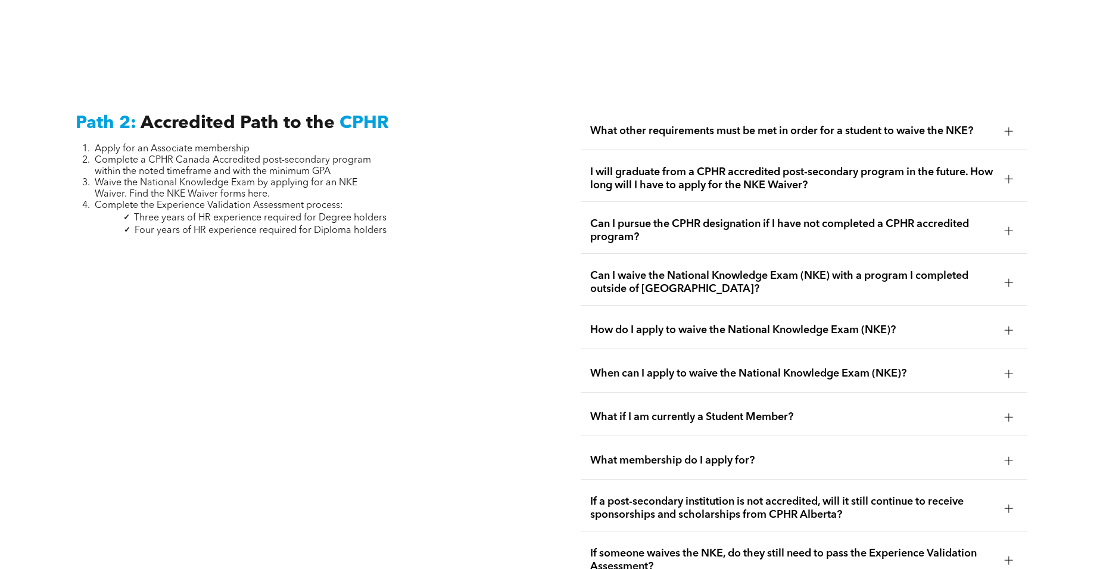
click at [840, 390] on div "When can I apply to waive the National Knowledge Exam (NKE)?" at bounding box center [804, 374] width 447 height 38
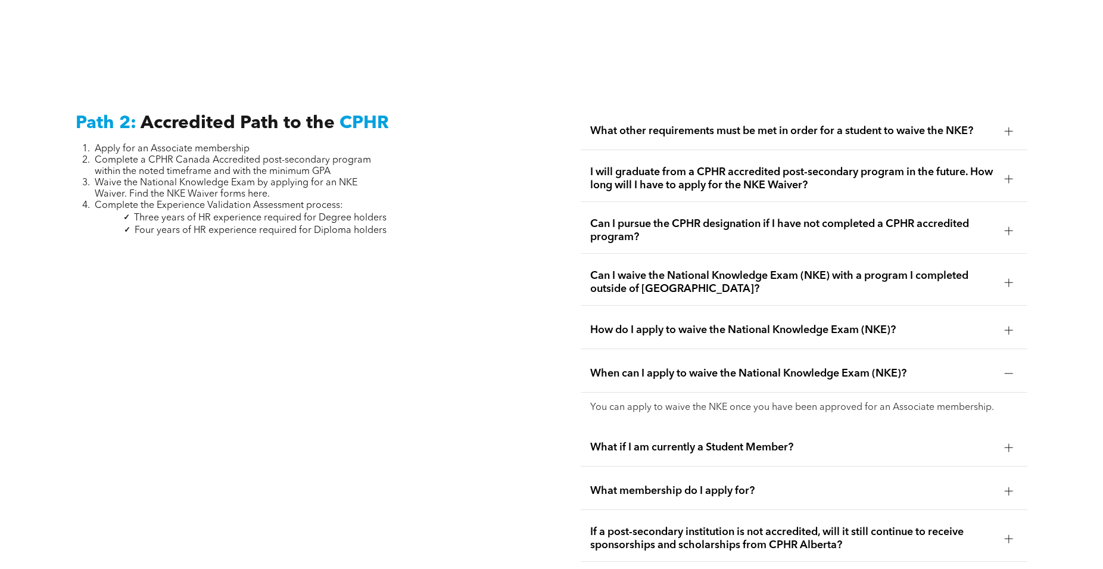
click at [803, 130] on span "What other requirements must be met in order for a student to waive the NKE?" at bounding box center [792, 130] width 405 height 13
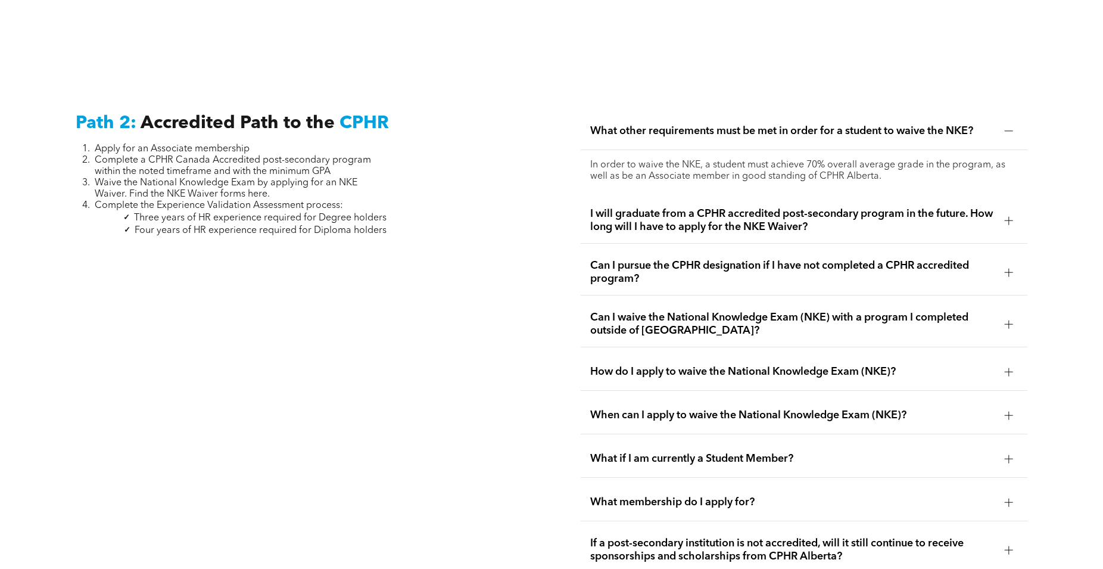
click at [808, 237] on div "I will graduate from a CPHR accredited post-secondary program in the future. Ho…" at bounding box center [804, 221] width 447 height 46
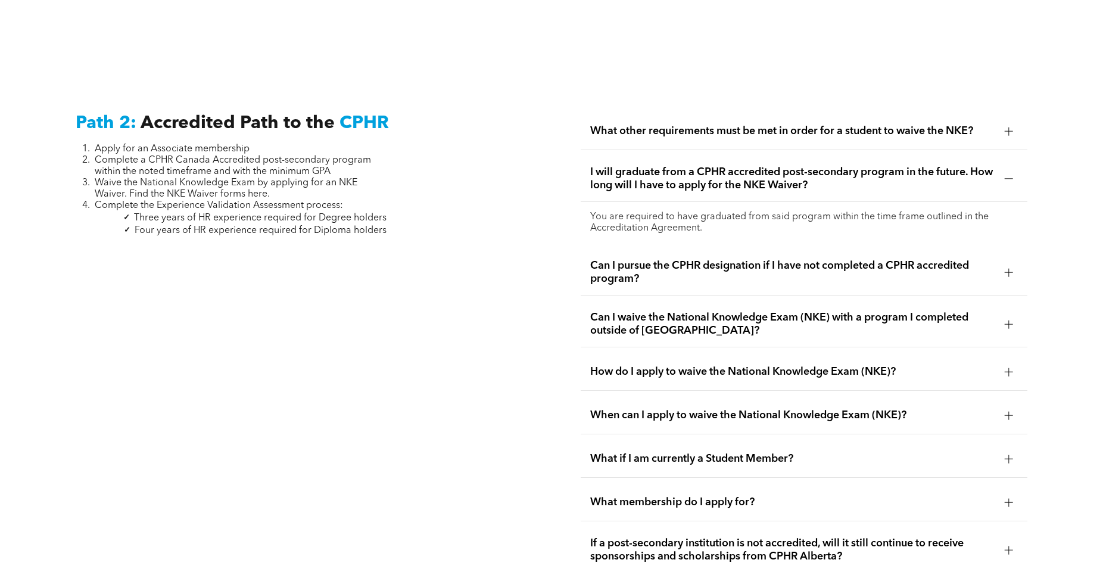
click at [749, 282] on span "Can I pursue the CPHR designation if I have not completed a CPHR accredited pro…" at bounding box center [792, 272] width 405 height 26
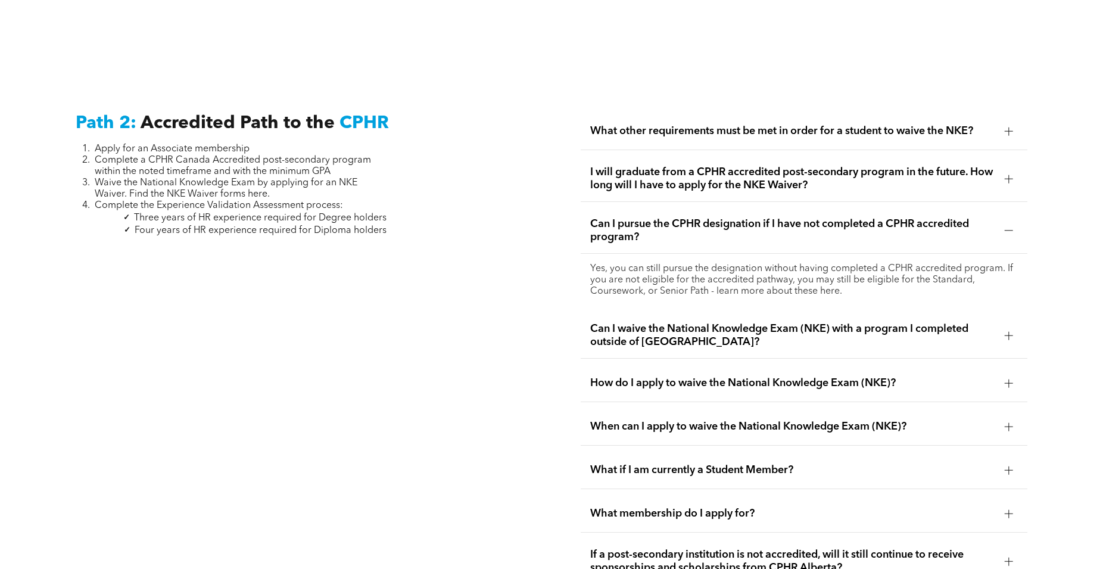
click at [733, 337] on span "Can I waive the National Knowledge Exam (NKE) with a program I completed outsid…" at bounding box center [792, 335] width 405 height 26
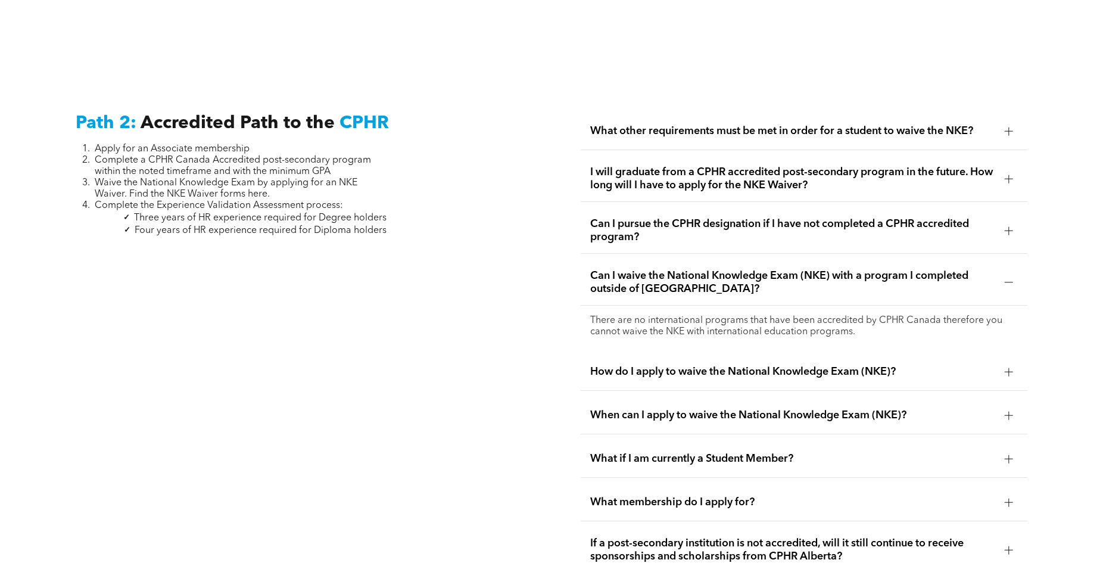
scroll to position [2017, 0]
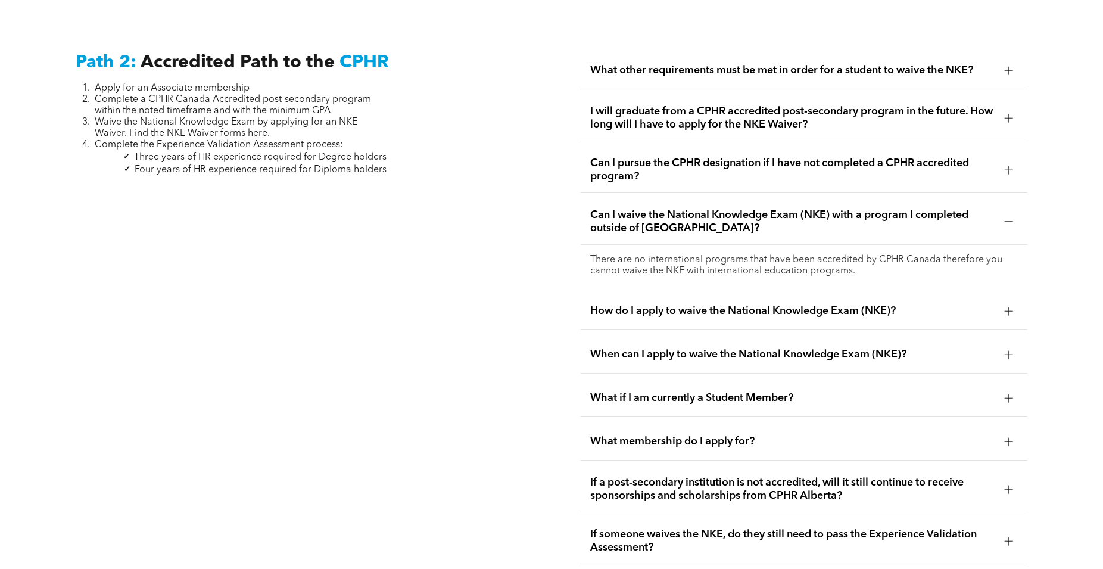
click at [734, 322] on div "How do I apply to waive the National Knowledge Exam (NKE)?" at bounding box center [804, 311] width 447 height 38
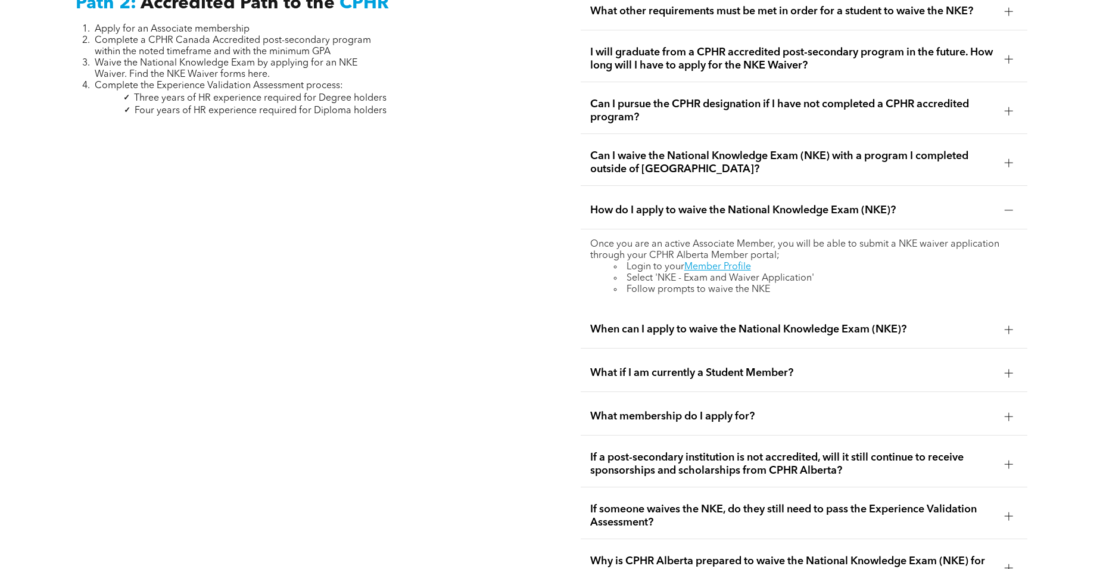
scroll to position [2139, 0]
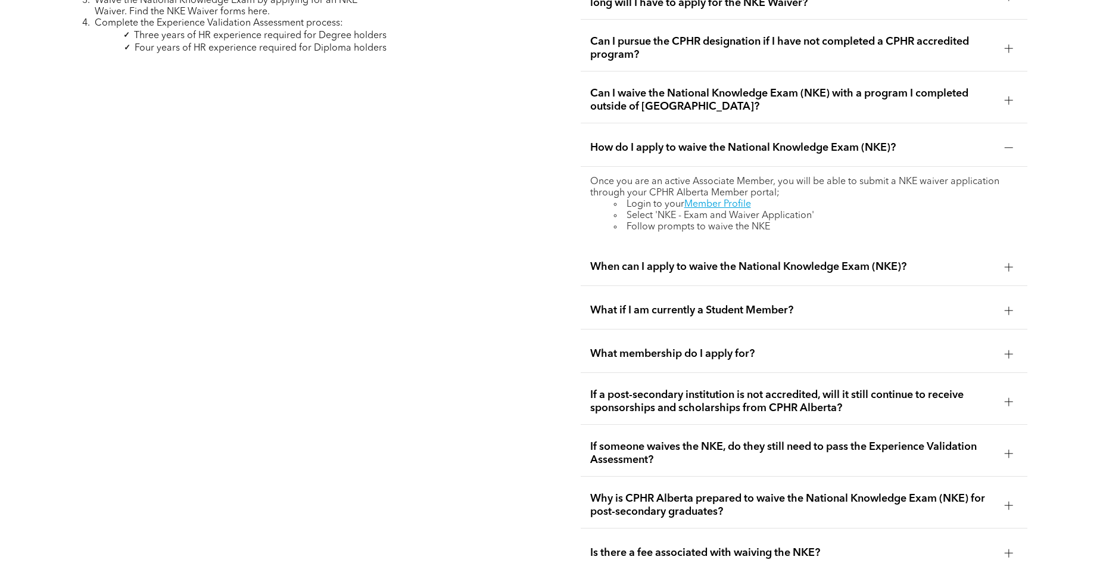
click at [845, 453] on span "If someone waives the NKE, do they still need to pass the Experience Validation…" at bounding box center [792, 453] width 405 height 26
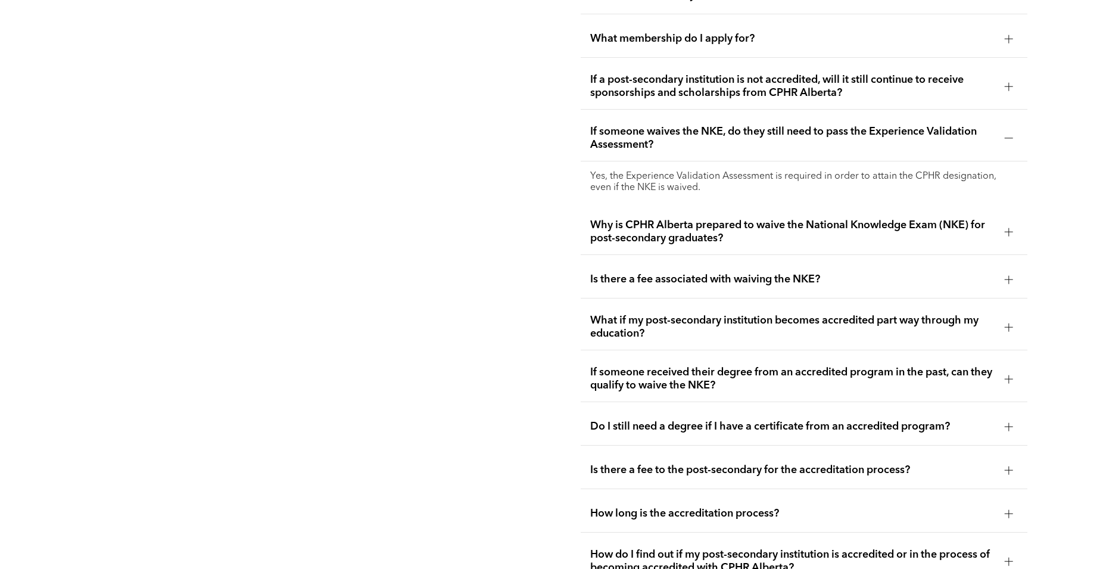
scroll to position [2382, 0]
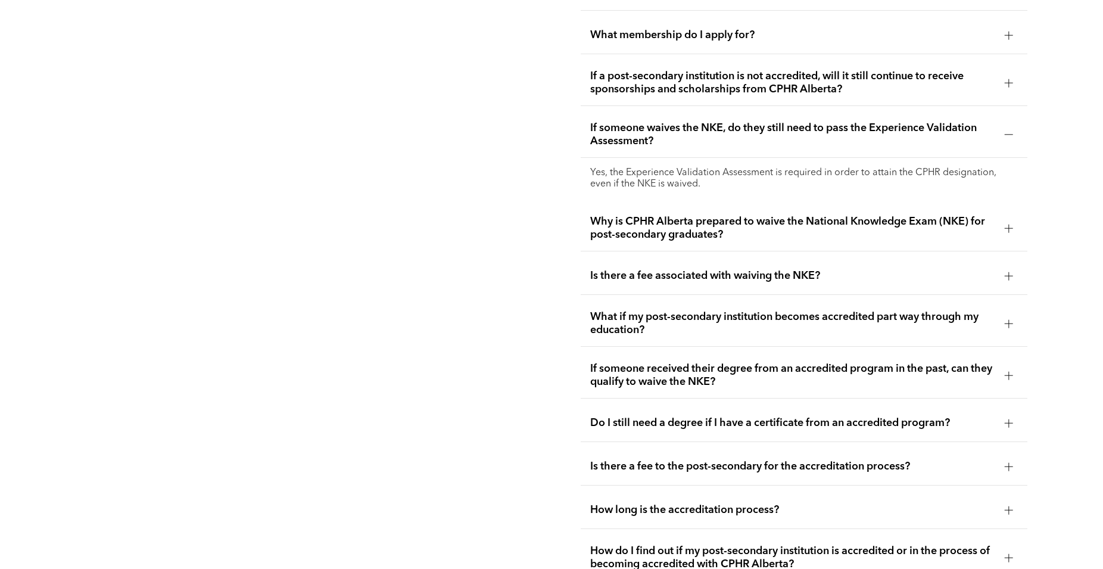
click at [837, 215] on span "Why is CPHR Alberta prepared to waive the National Knowledge Exam (NKE) for pos…" at bounding box center [792, 228] width 405 height 26
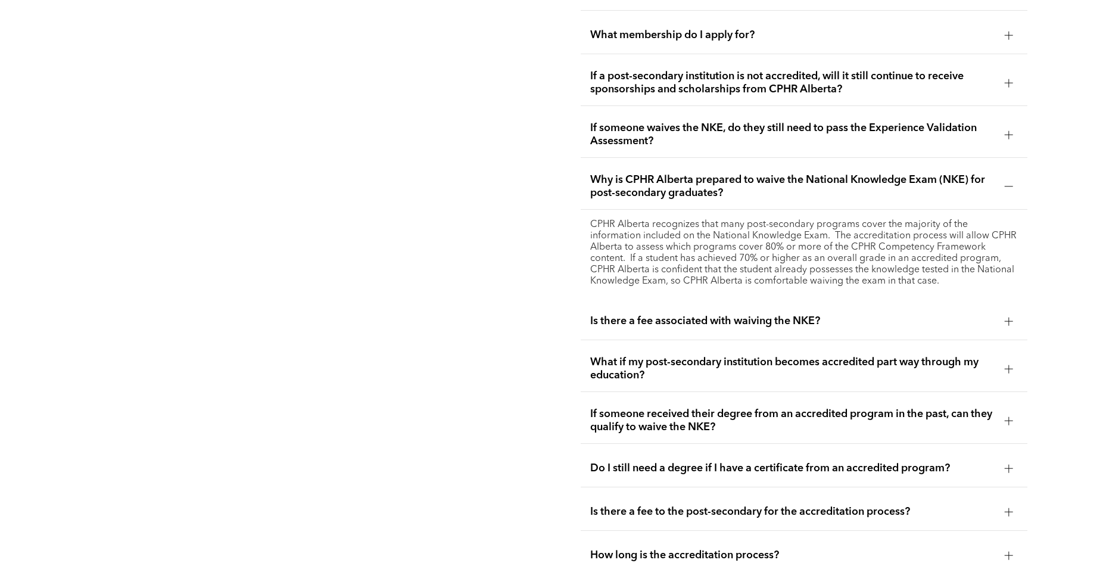
click at [767, 325] on span "Is there a fee associated with waiving the NKE?" at bounding box center [792, 321] width 405 height 13
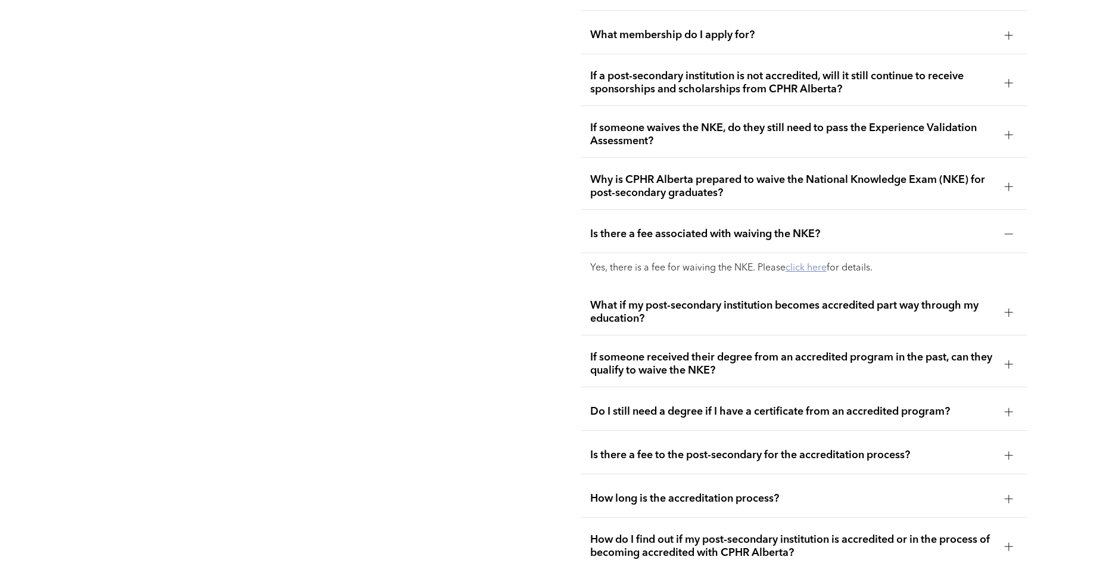
click at [806, 264] on link "click here" at bounding box center [806, 268] width 41 height 10
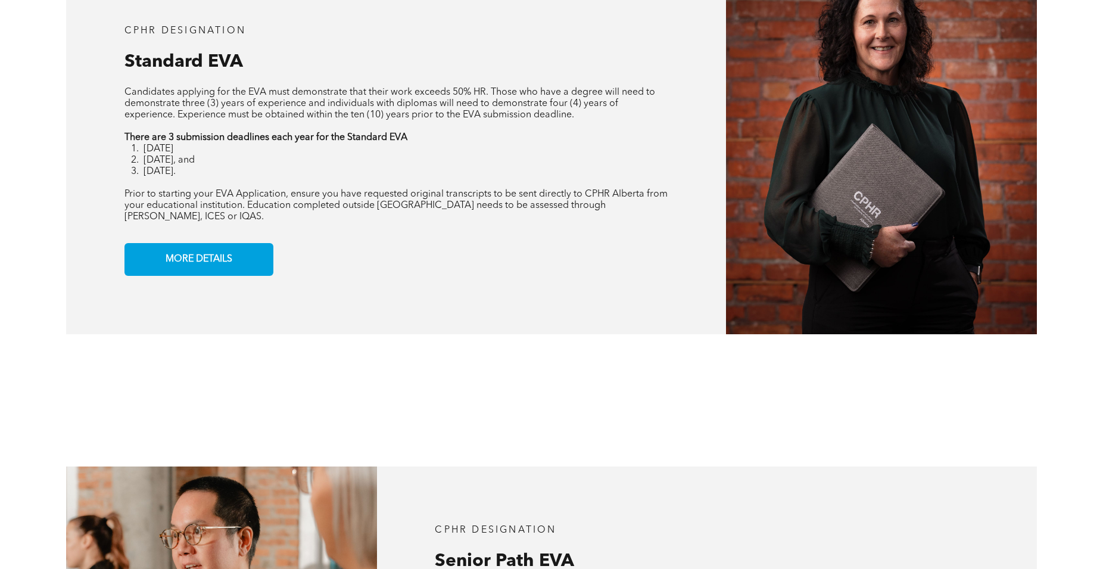
scroll to position [1094, 0]
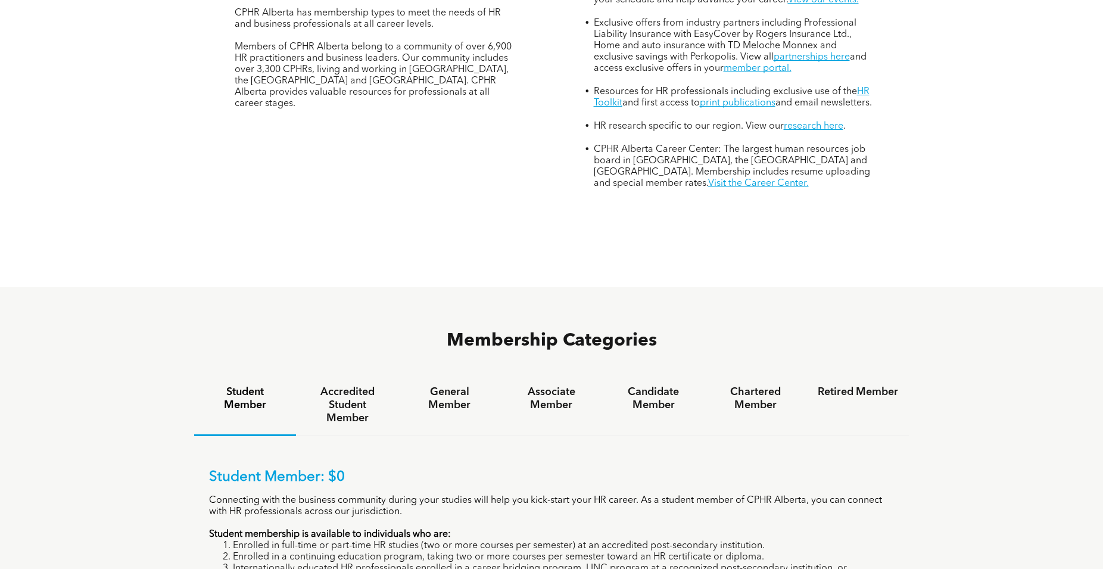
scroll to position [729, 0]
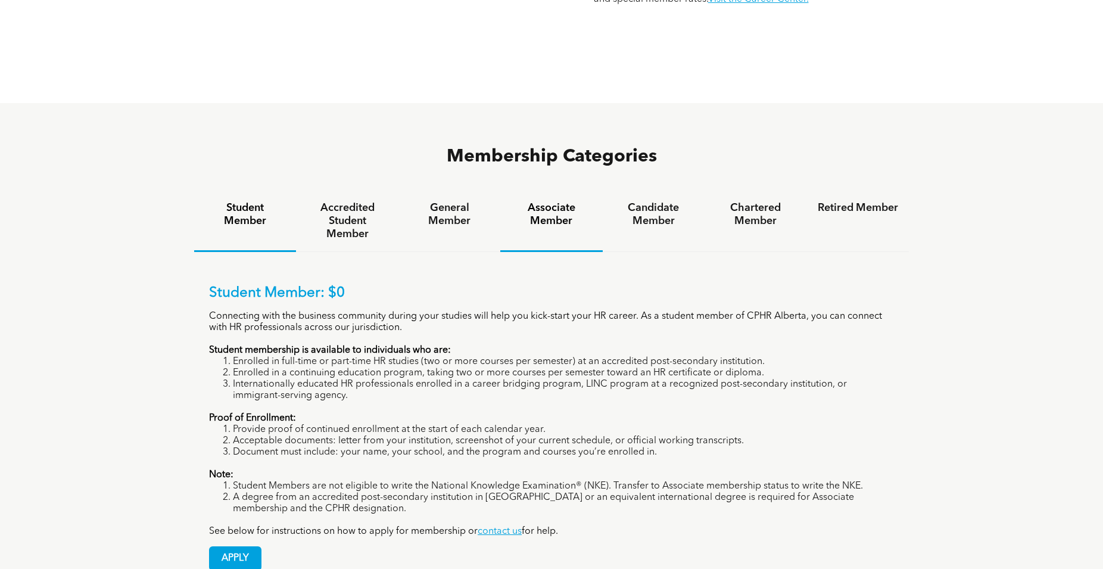
click at [568, 201] on h4 "Associate Member" at bounding box center [551, 214] width 80 height 26
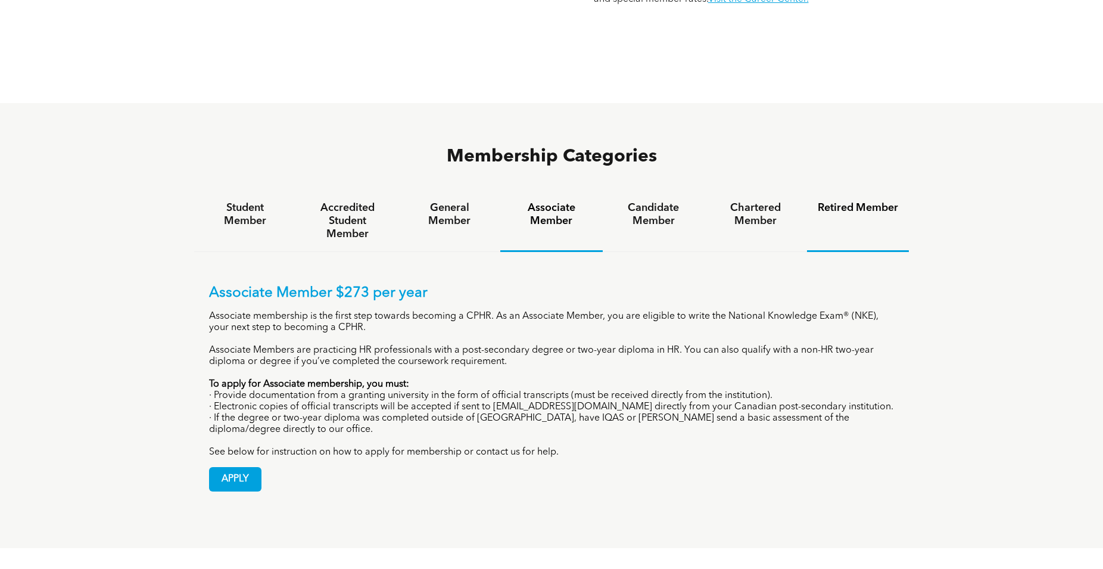
click at [852, 201] on h4 "Retired Member" at bounding box center [858, 207] width 80 height 13
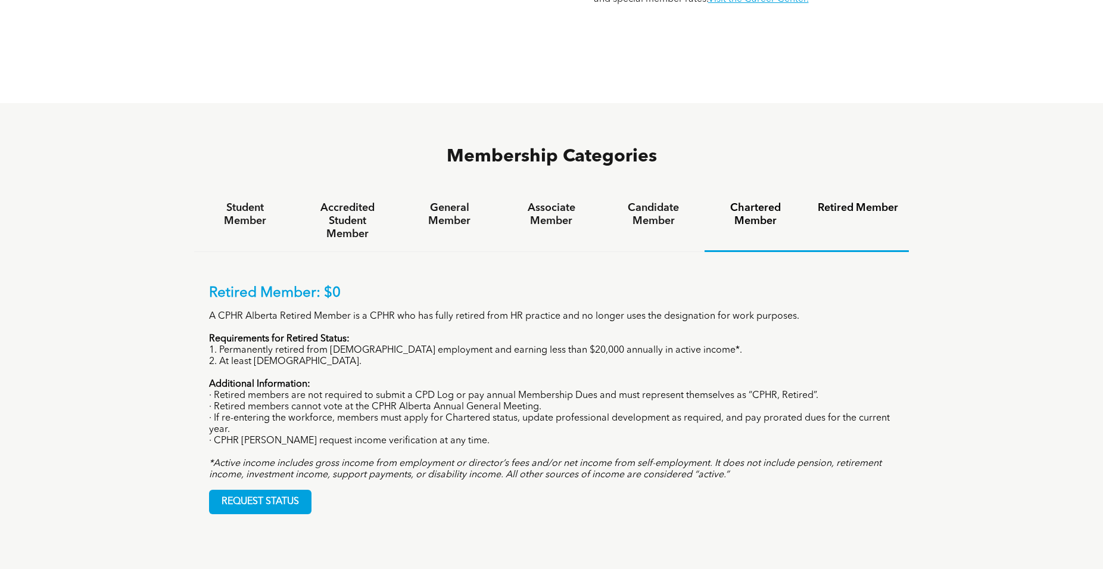
click at [787, 201] on h4 "Chartered Member" at bounding box center [755, 214] width 80 height 26
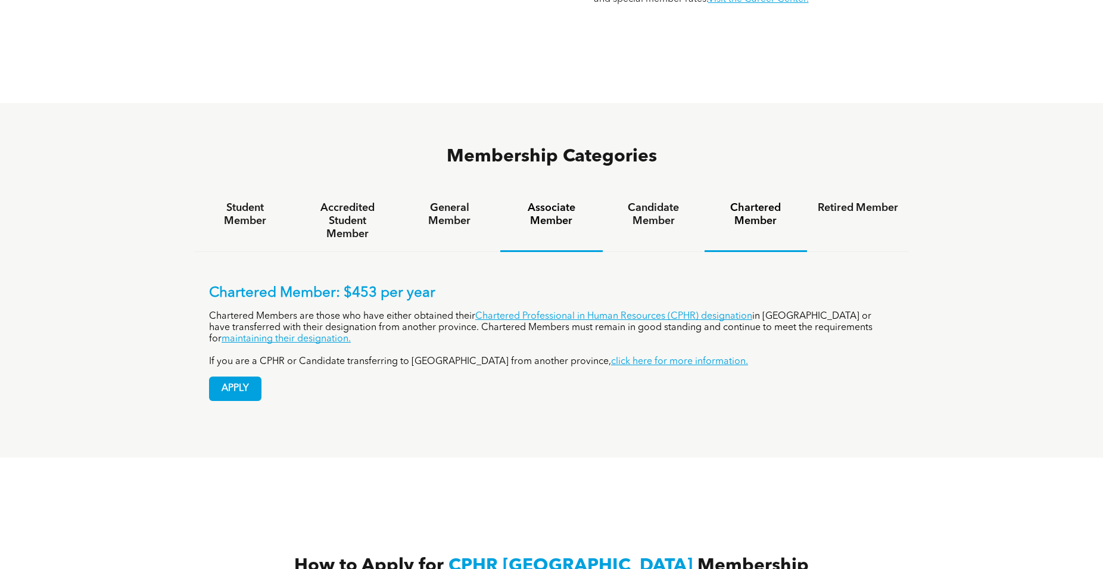
click at [547, 201] on h4 "Associate Member" at bounding box center [551, 214] width 80 height 26
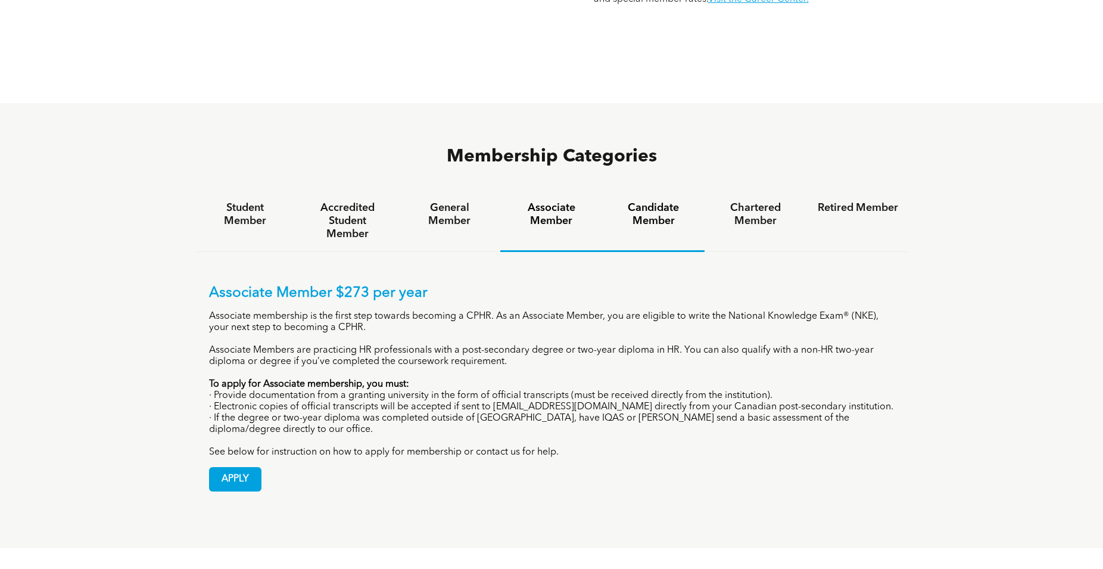
click at [649, 201] on h4 "Candidate Member" at bounding box center [654, 214] width 80 height 26
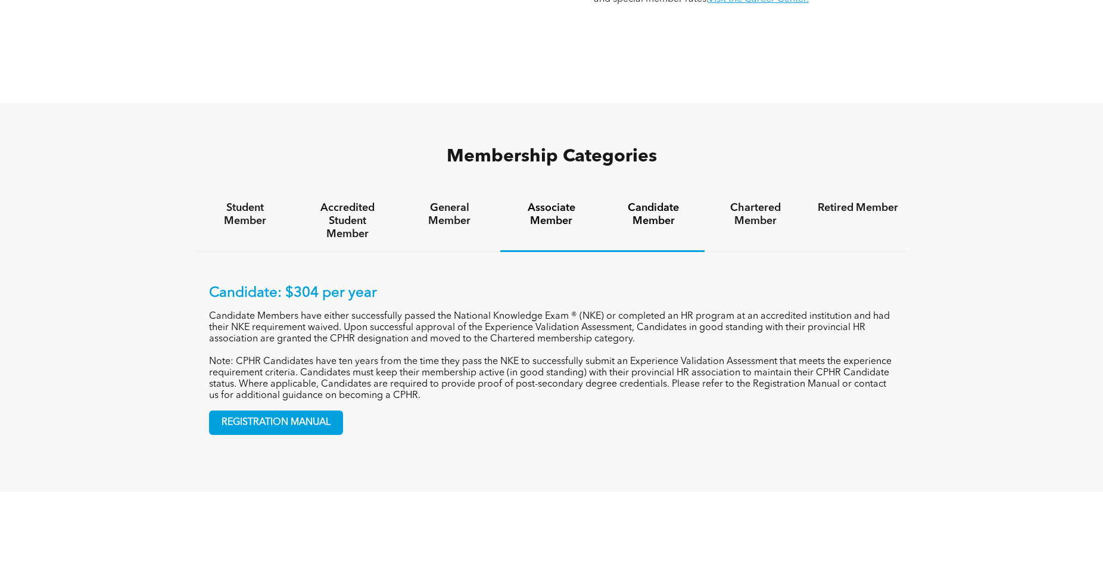
click at [519, 201] on h4 "Associate Member" at bounding box center [551, 214] width 80 height 26
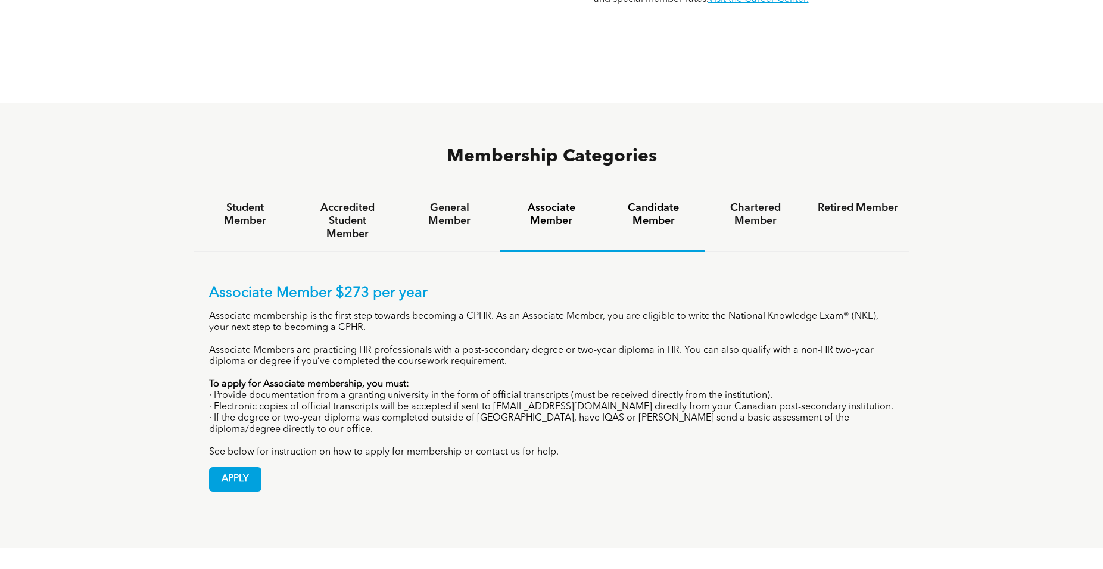
click at [636, 197] on div "Candidate Member" at bounding box center [654, 221] width 102 height 61
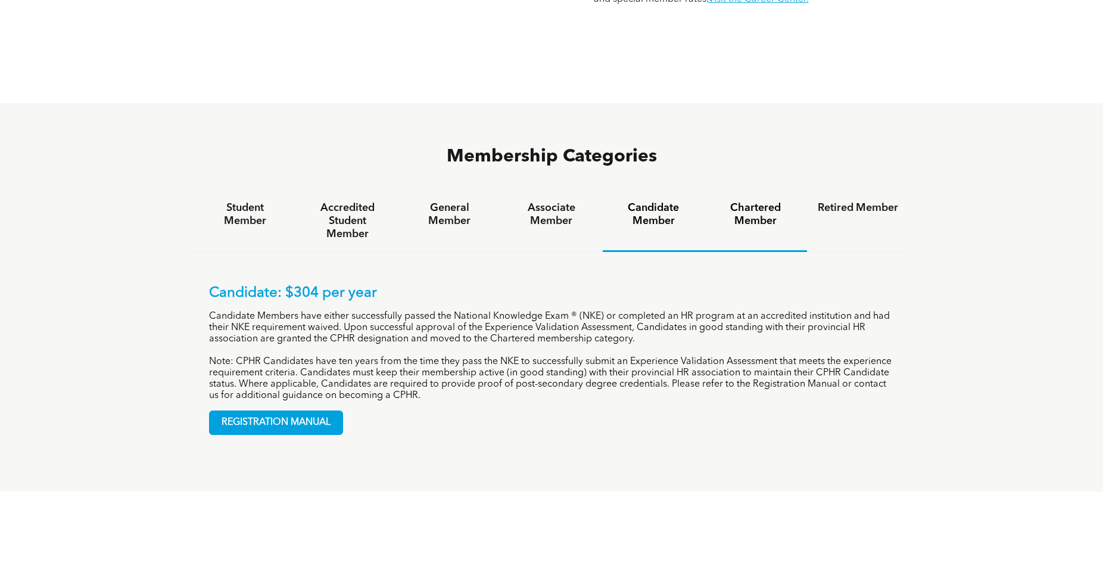
click at [730, 201] on h4 "Chartered Member" at bounding box center [755, 214] width 80 height 26
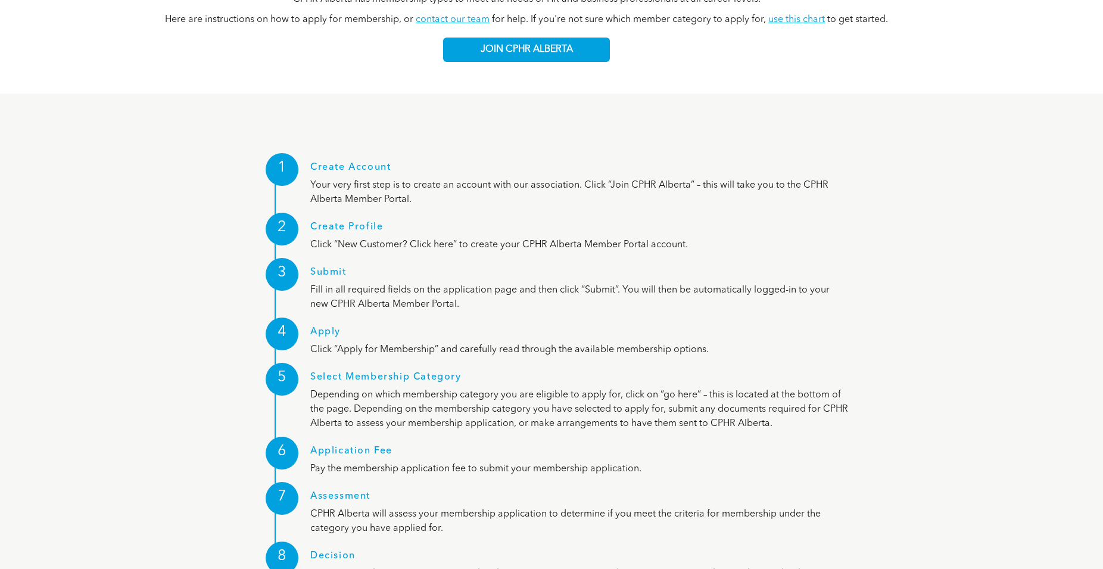
scroll to position [958, 0]
